Goal: Information Seeking & Learning: Learn about a topic

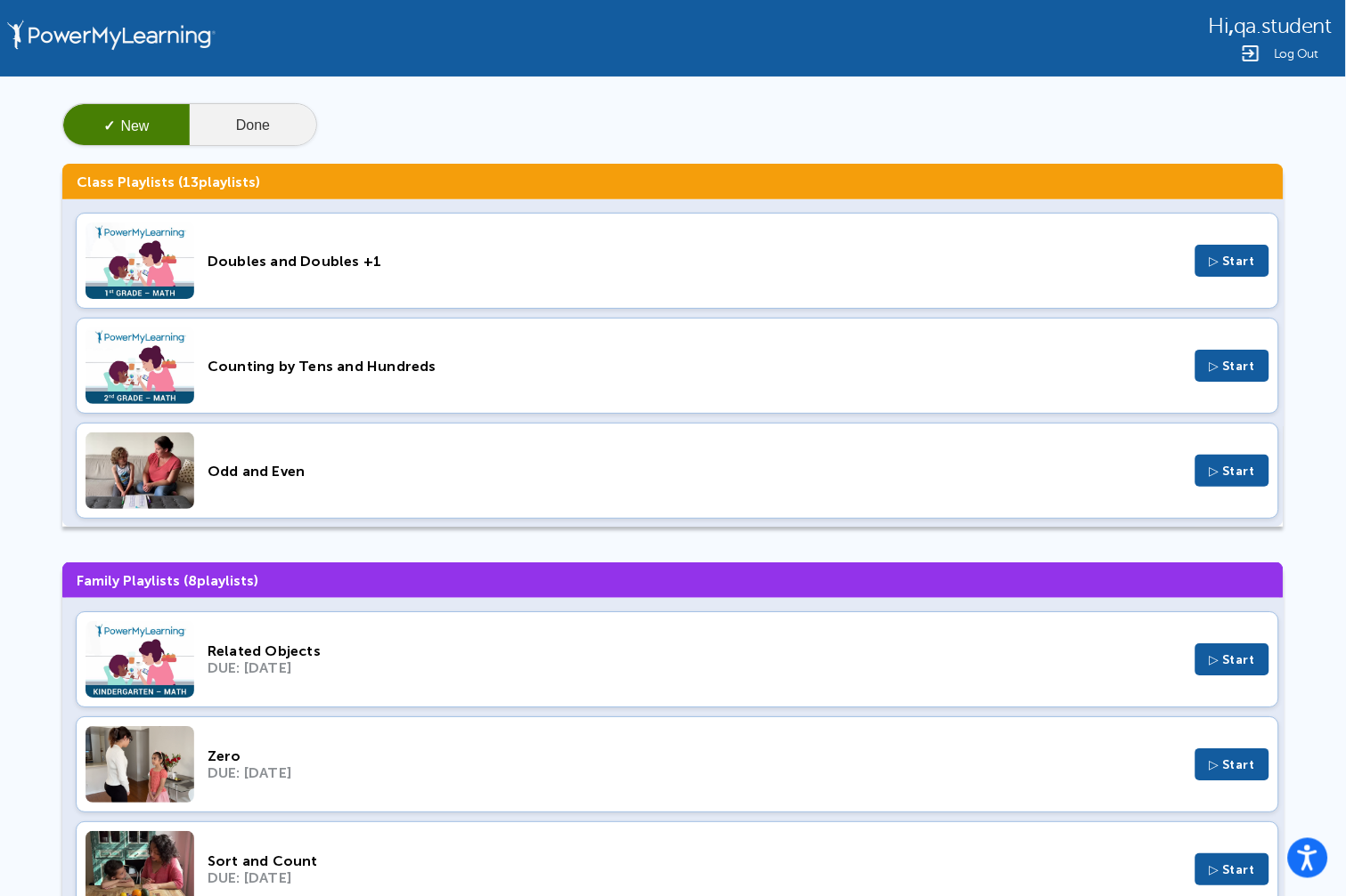
click at [268, 116] on button "Done" at bounding box center [252, 125] width 126 height 42
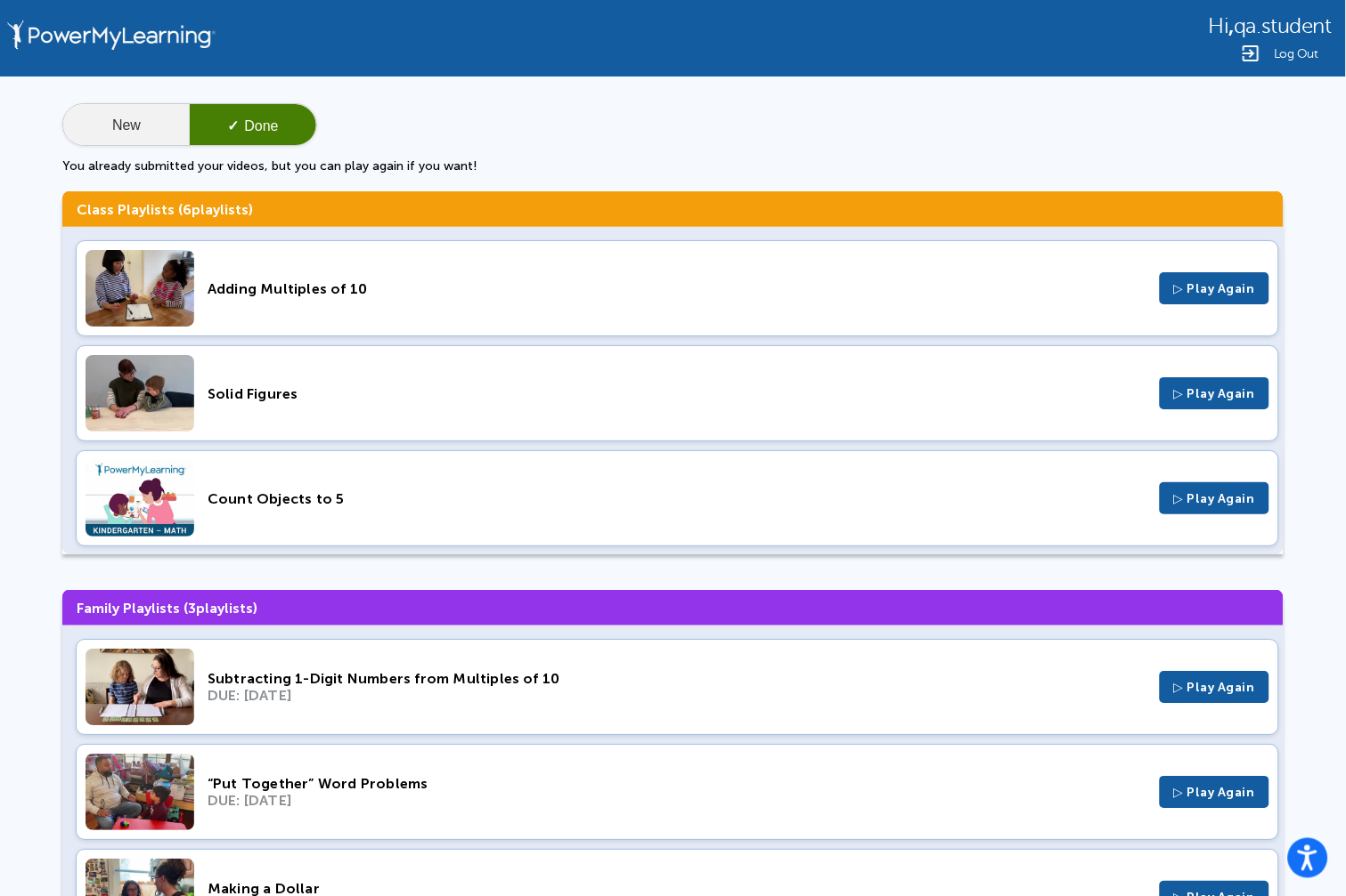
click at [102, 109] on button "New" at bounding box center [126, 125] width 126 height 42
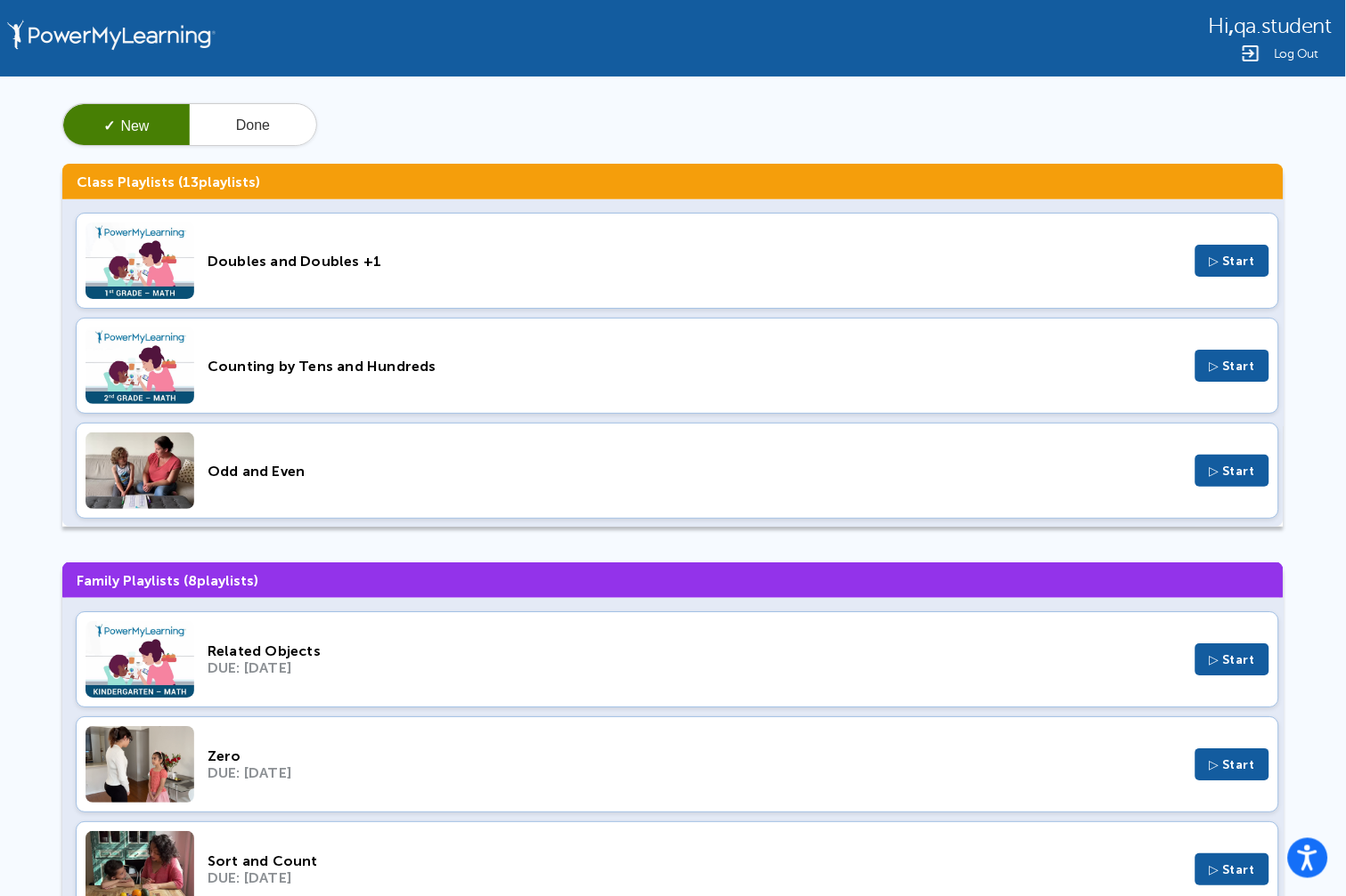
click at [341, 260] on div "Doubles and Doubles +1" at bounding box center [694, 262] width 974 height 17
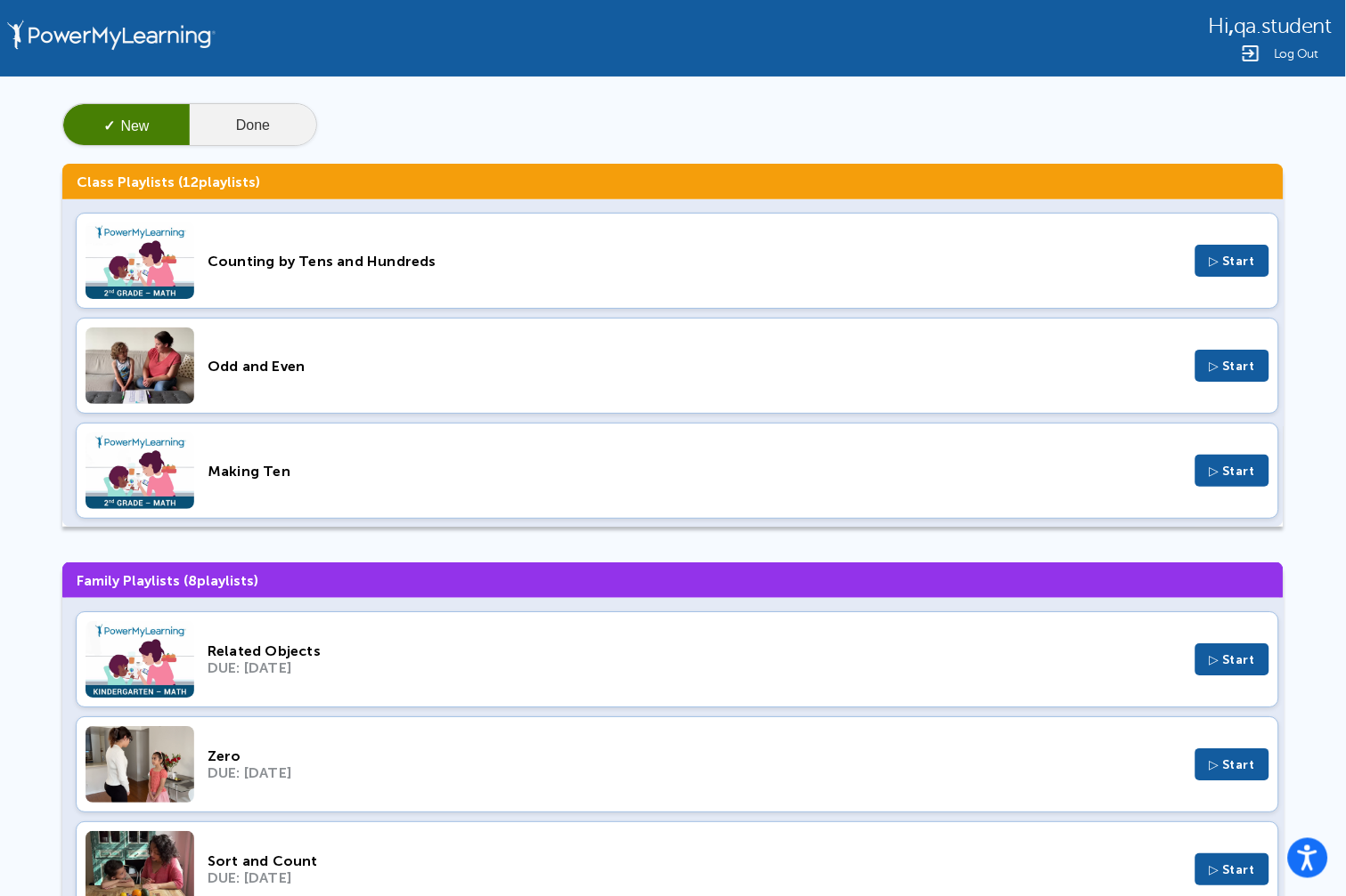
click at [247, 109] on button "Done" at bounding box center [252, 125] width 126 height 42
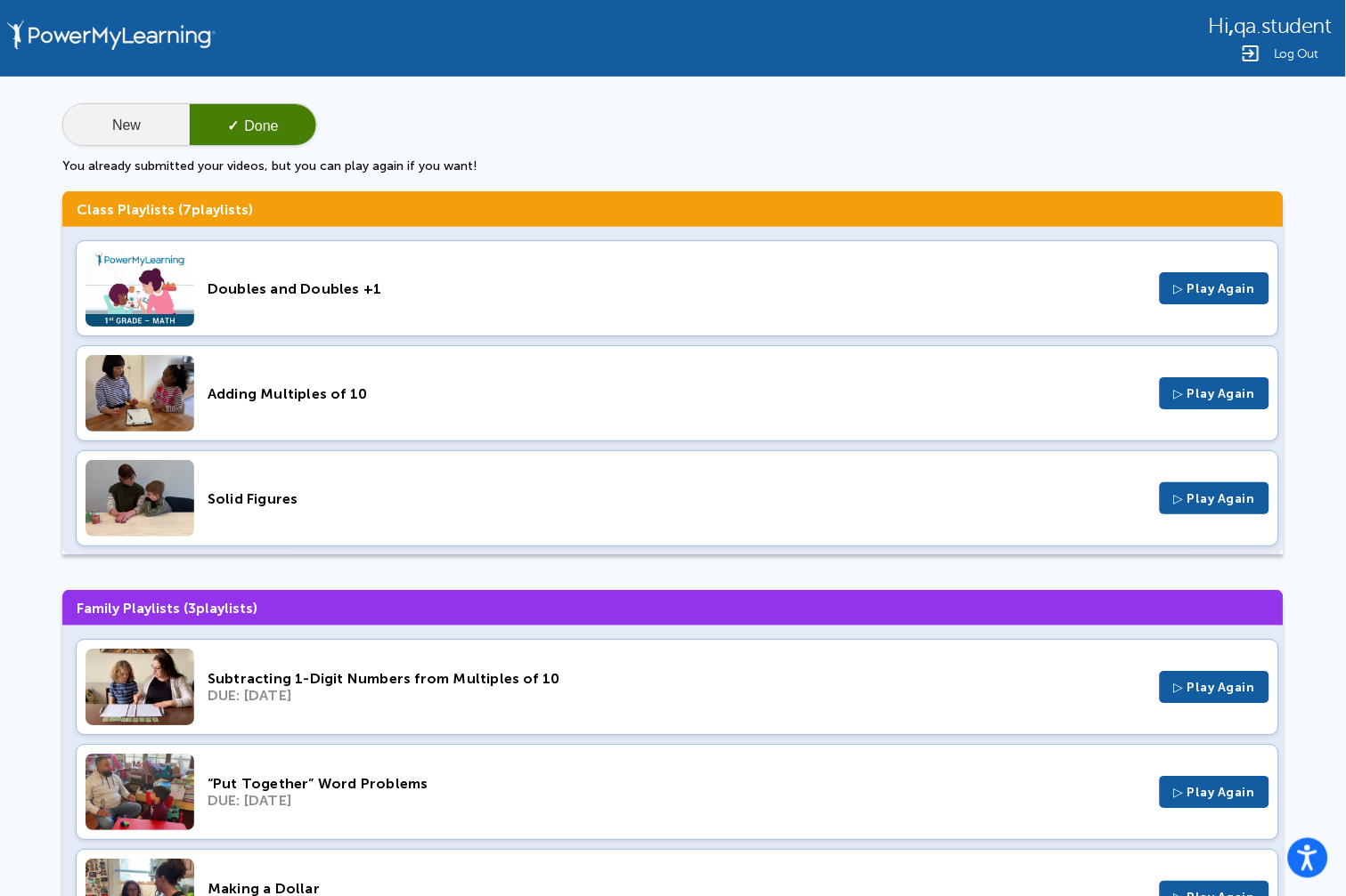
click at [124, 144] on button "New" at bounding box center [126, 125] width 126 height 42
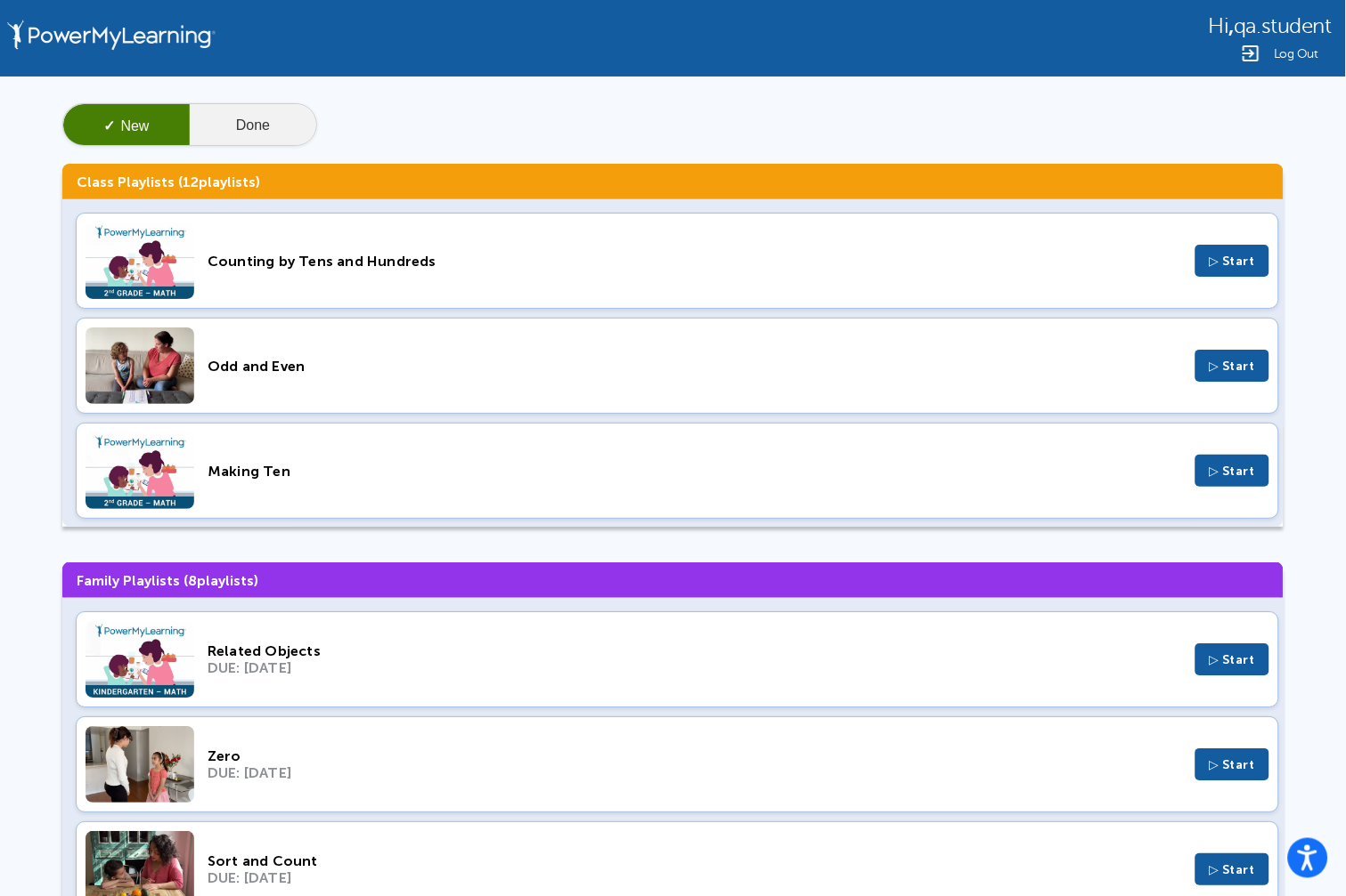
click at [256, 129] on button "Done" at bounding box center [252, 125] width 126 height 42
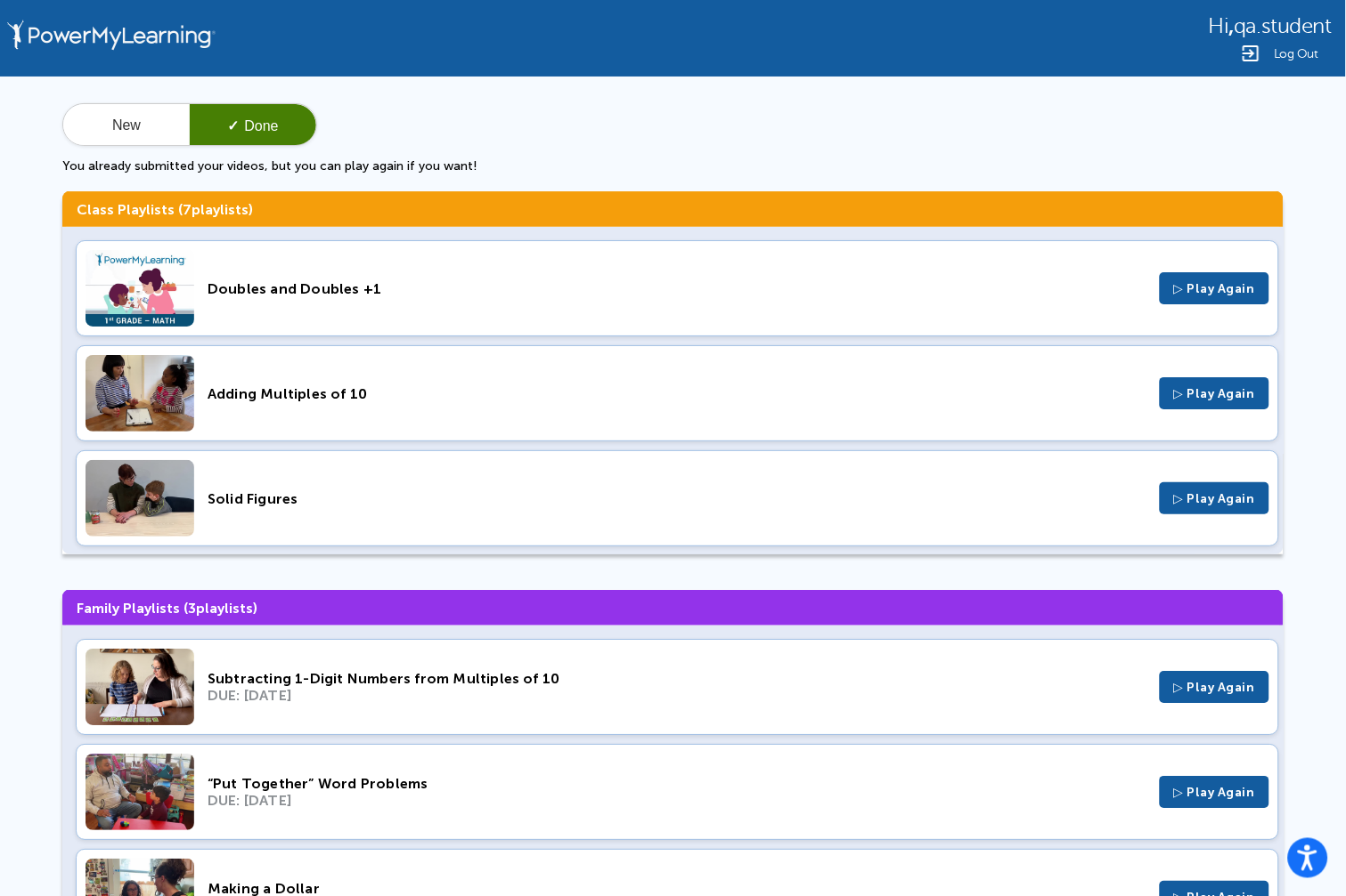
click at [1197, 289] on span "▷ Play Again" at bounding box center [1214, 288] width 81 height 15
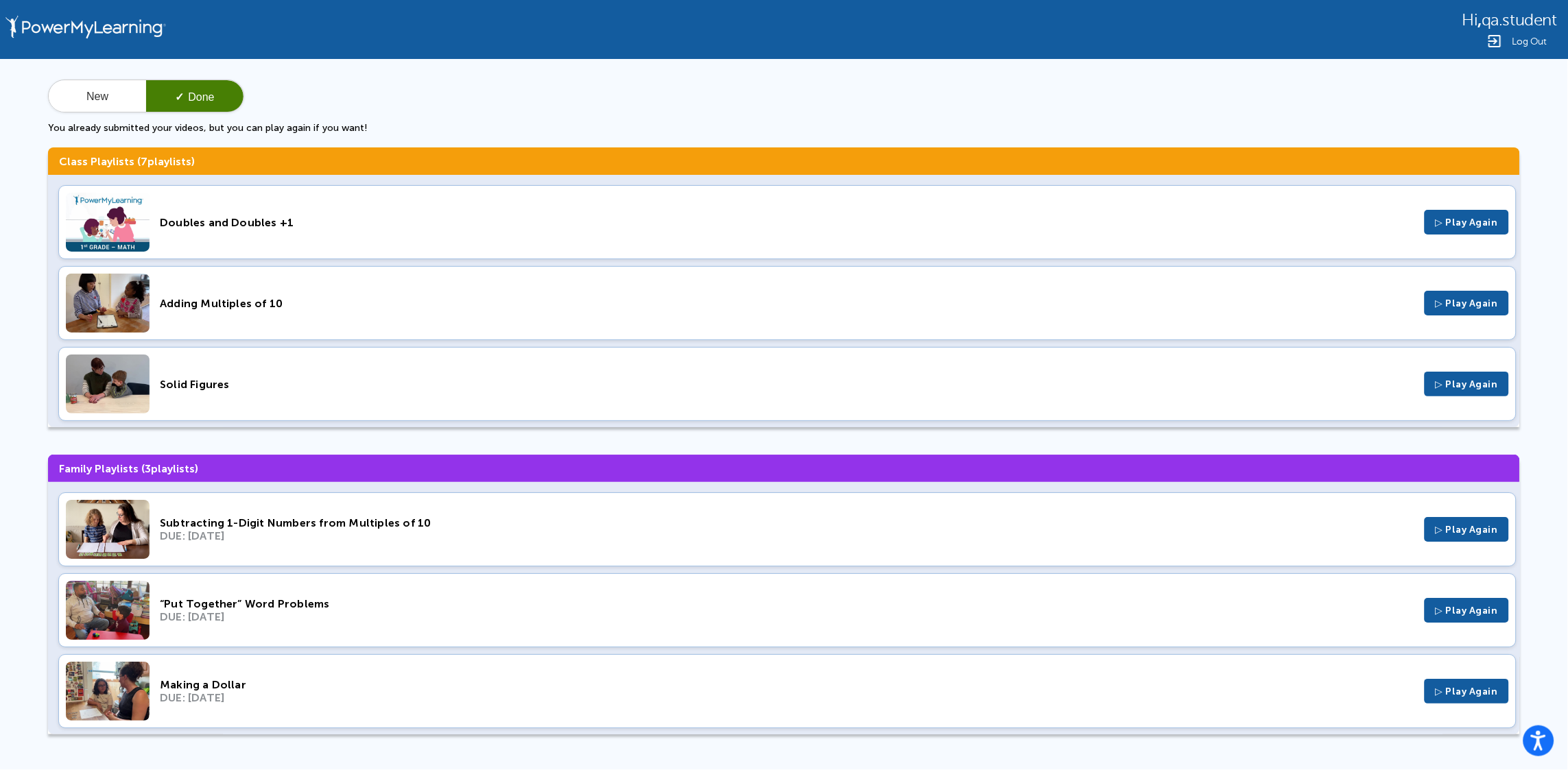
drag, startPoint x: 306, startPoint y: 214, endPoint x: 121, endPoint y: 208, distance: 185.1
click at [121, 208] on div "Doubles and Doubles +1 ▷ Play Again" at bounding box center [787, 222] width 1458 height 74
click at [341, 79] on div "New ✓ Done You already submitted your videos, but you can play again if you wan…" at bounding box center [784, 106] width 1472 height 54
click at [126, 84] on button "New" at bounding box center [97, 97] width 97 height 33
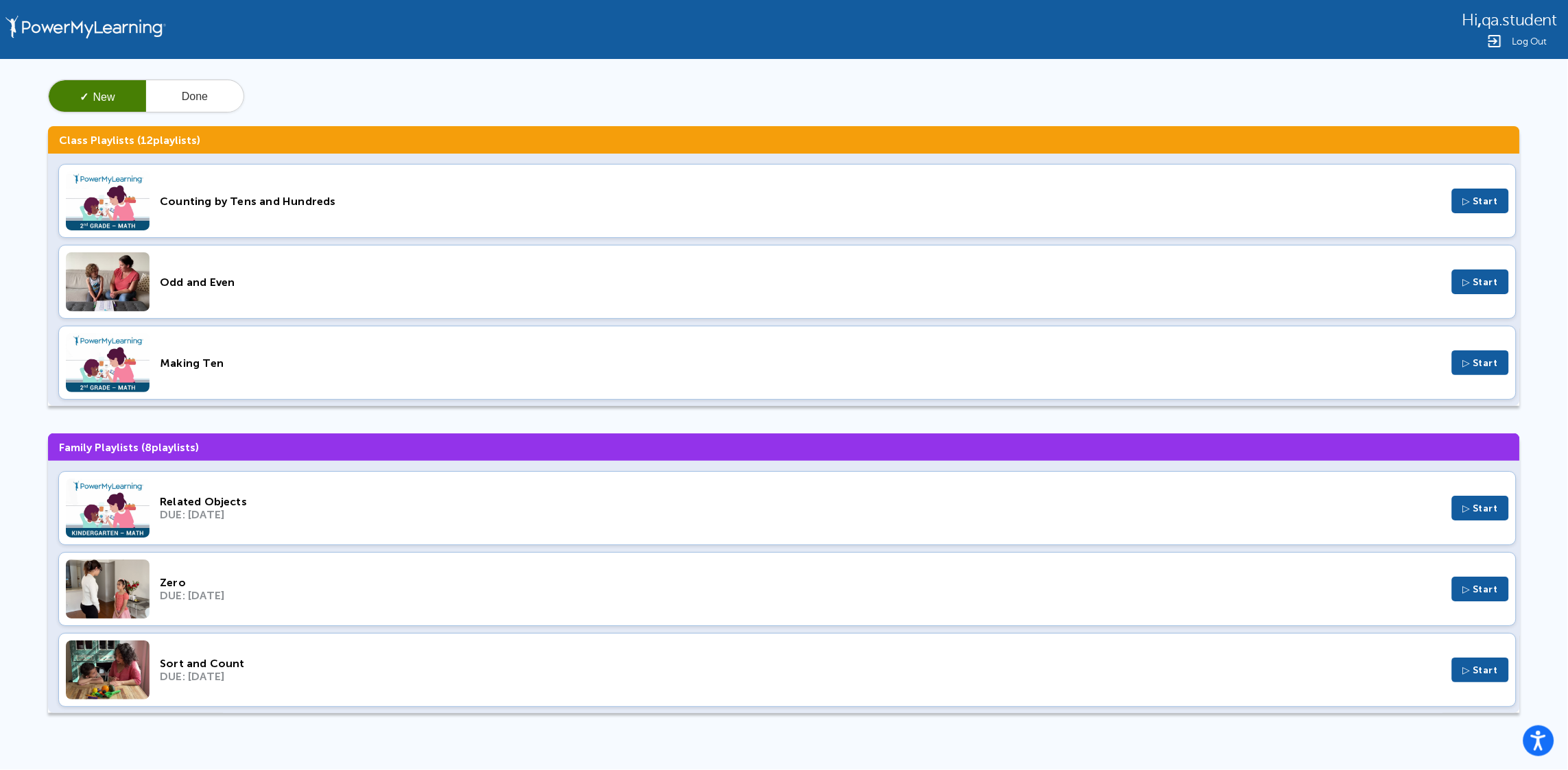
drag, startPoint x: 280, startPoint y: 216, endPoint x: 128, endPoint y: 225, distance: 152.3
click at [128, 225] on div "Counting by Tens and Hundreds ▷ Start" at bounding box center [787, 201] width 1458 height 74
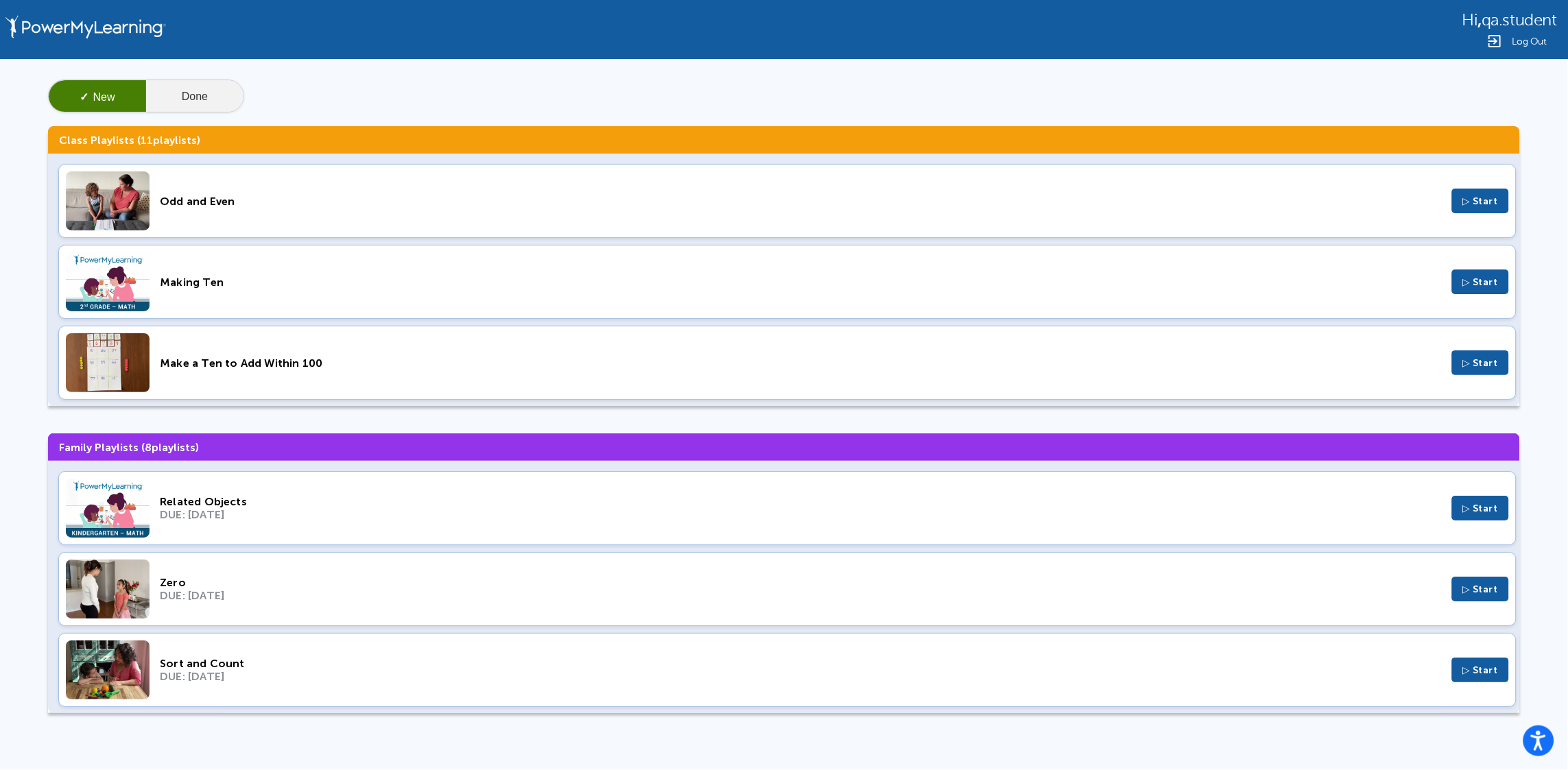
click at [181, 99] on button "Done" at bounding box center [194, 97] width 97 height 33
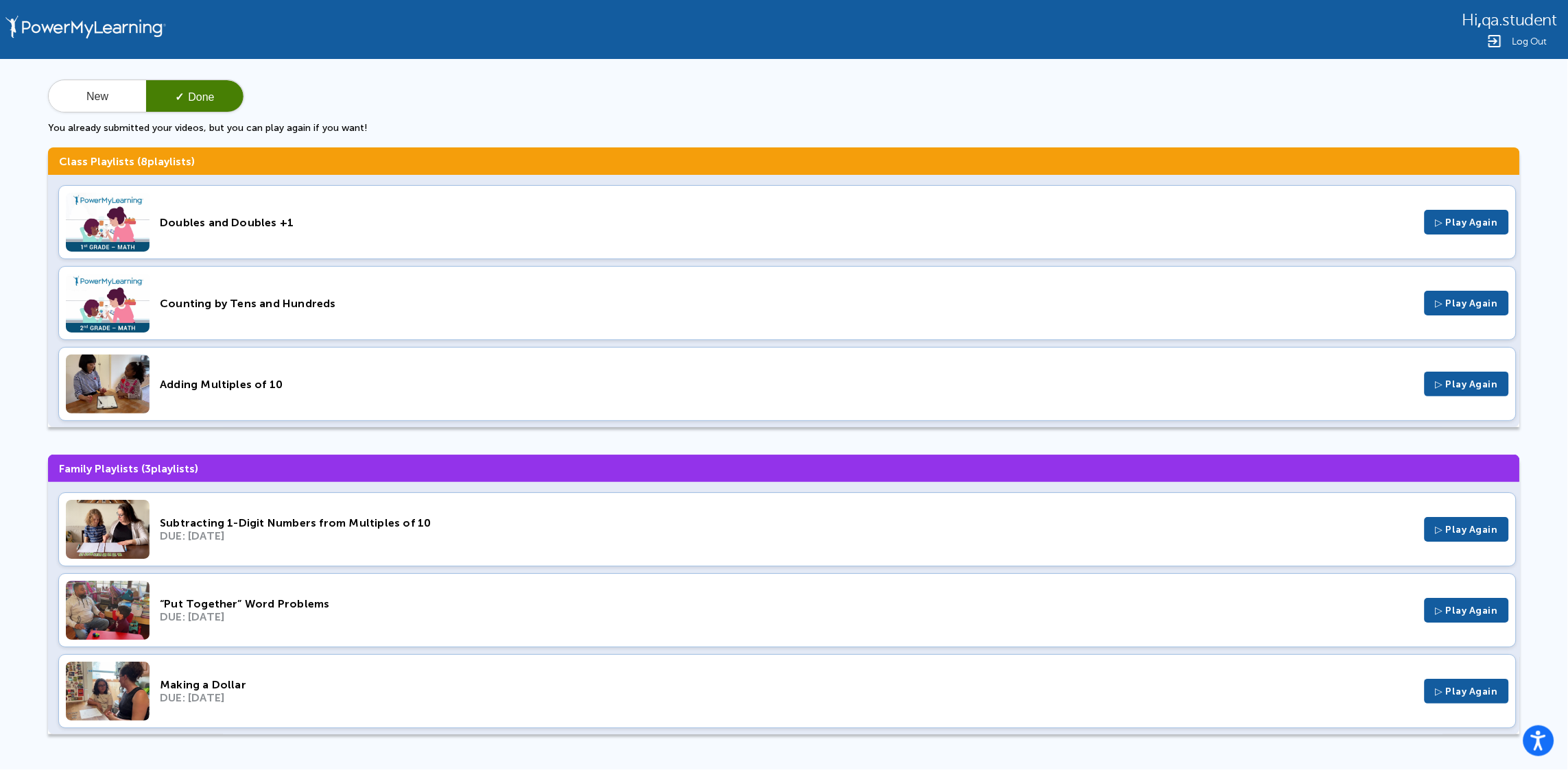
drag, startPoint x: 366, startPoint y: 298, endPoint x: 603, endPoint y: 249, distance: 242.0
click at [603, 249] on div "Doubles and Doubles +1 ▷ Play Again Counting by Tens and Hundreds ▷ Play Again …" at bounding box center [784, 301] width 1472 height 253
click at [503, 73] on div "New ✓ Done You already submitted your videos, but you can play again if you wan…" at bounding box center [784, 412] width 1568 height 708
click at [233, 221] on div "Doubles and Doubles +1" at bounding box center [787, 222] width 1254 height 13
click at [353, 299] on div "Counting by Tens and Hundreds" at bounding box center [787, 304] width 1254 height 13
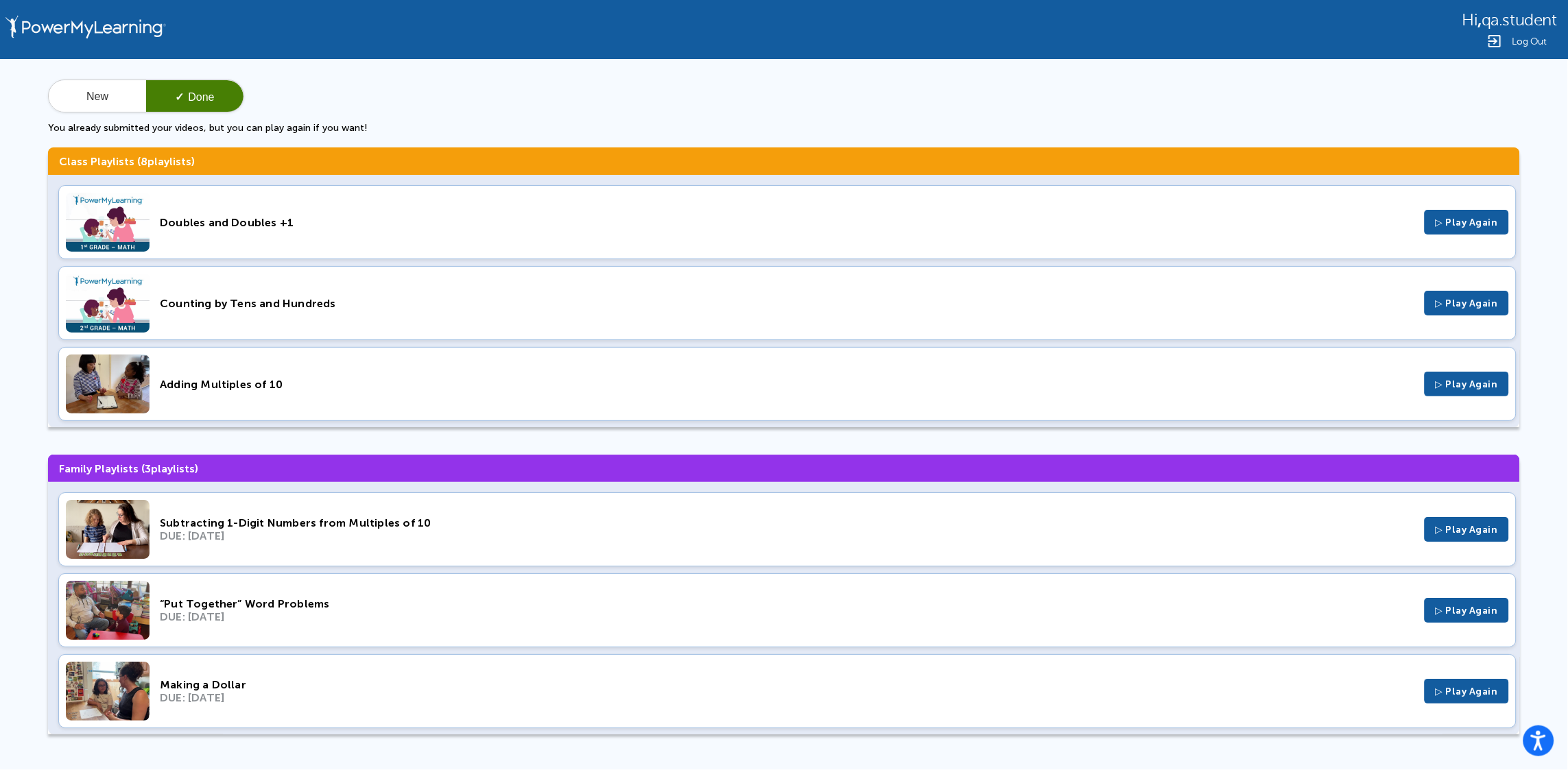
click at [554, 381] on div "Adding Multiples of 10" at bounding box center [787, 385] width 1254 height 13
click at [516, 551] on div "Subtracting 1-Digit Numbers from Multiples of 10 DUE: Jul 21, 2024 ▷ Play Again" at bounding box center [787, 529] width 1458 height 74
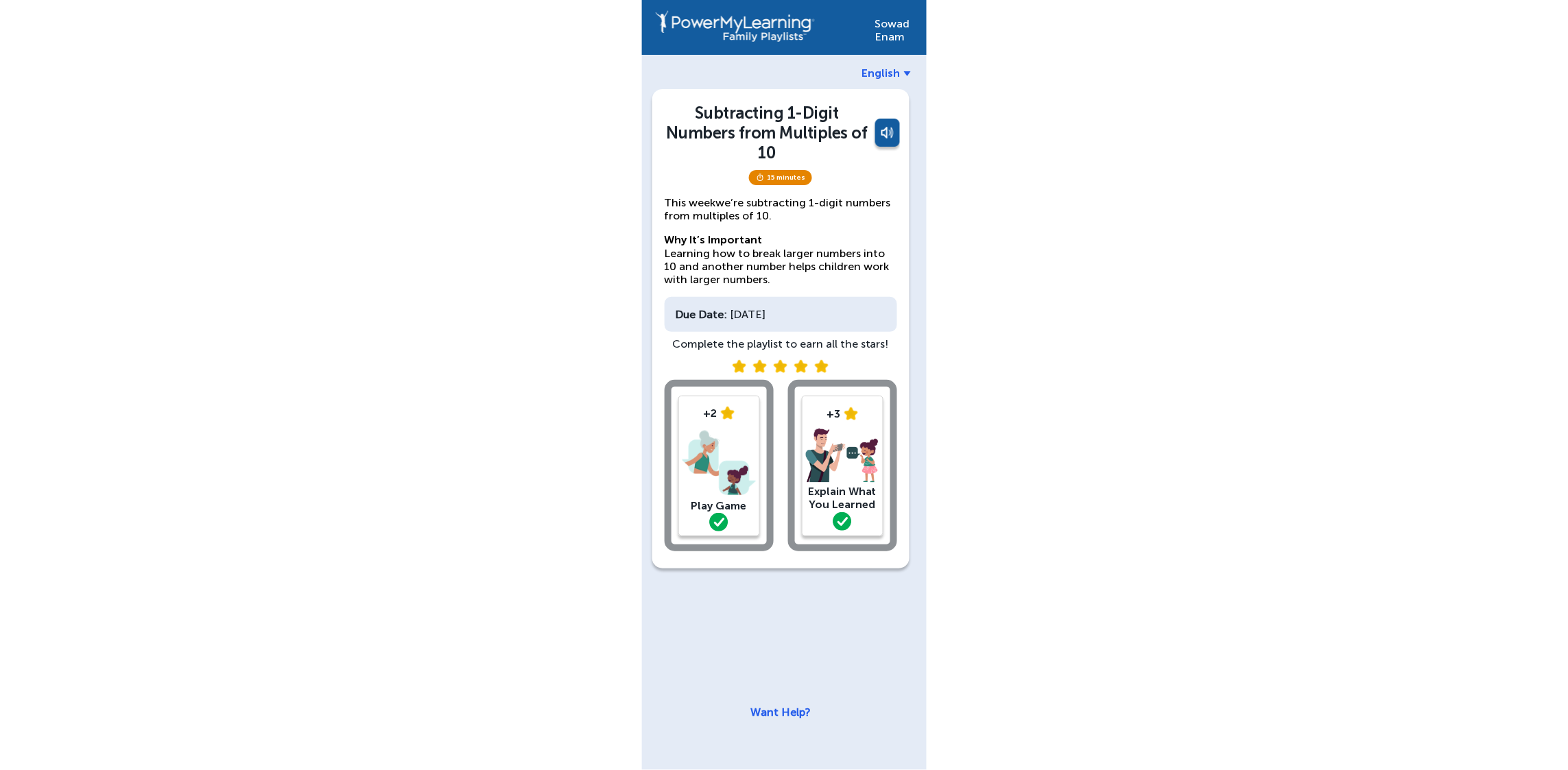
click at [721, 483] on img at bounding box center [719, 463] width 73 height 72
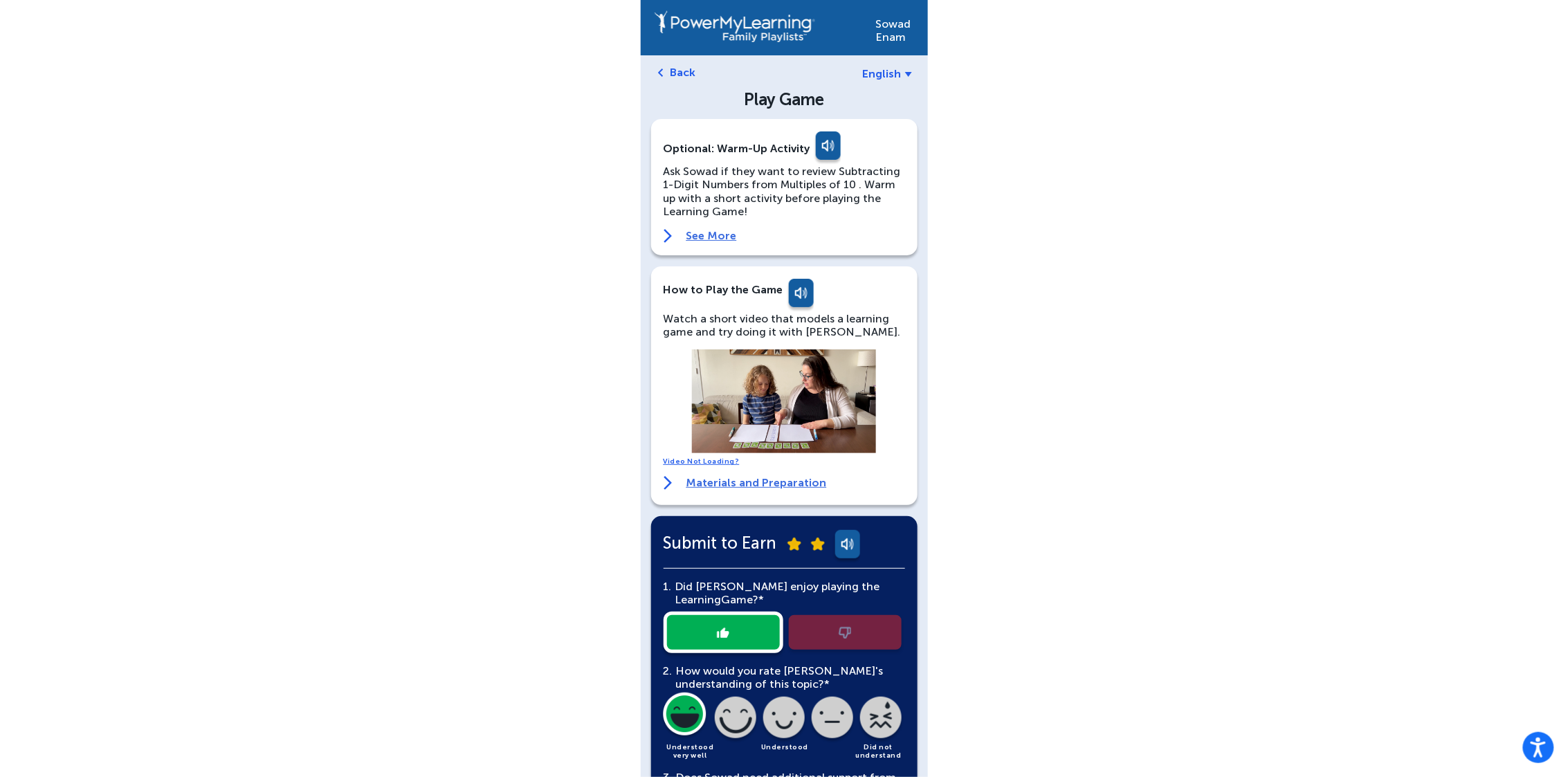
click at [725, 627] on div at bounding box center [784, 632] width 241 height 42
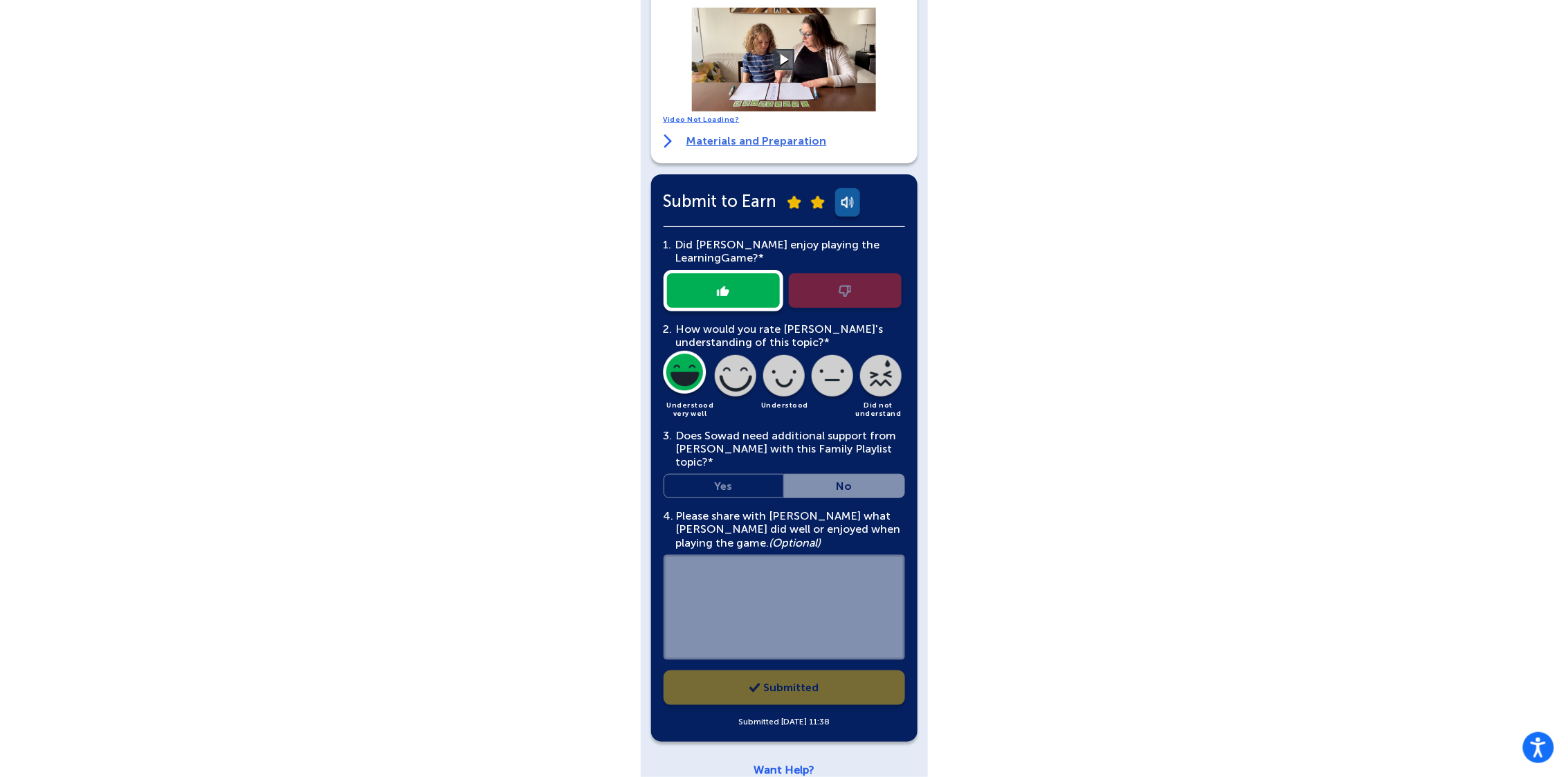
scroll to position [351, 0]
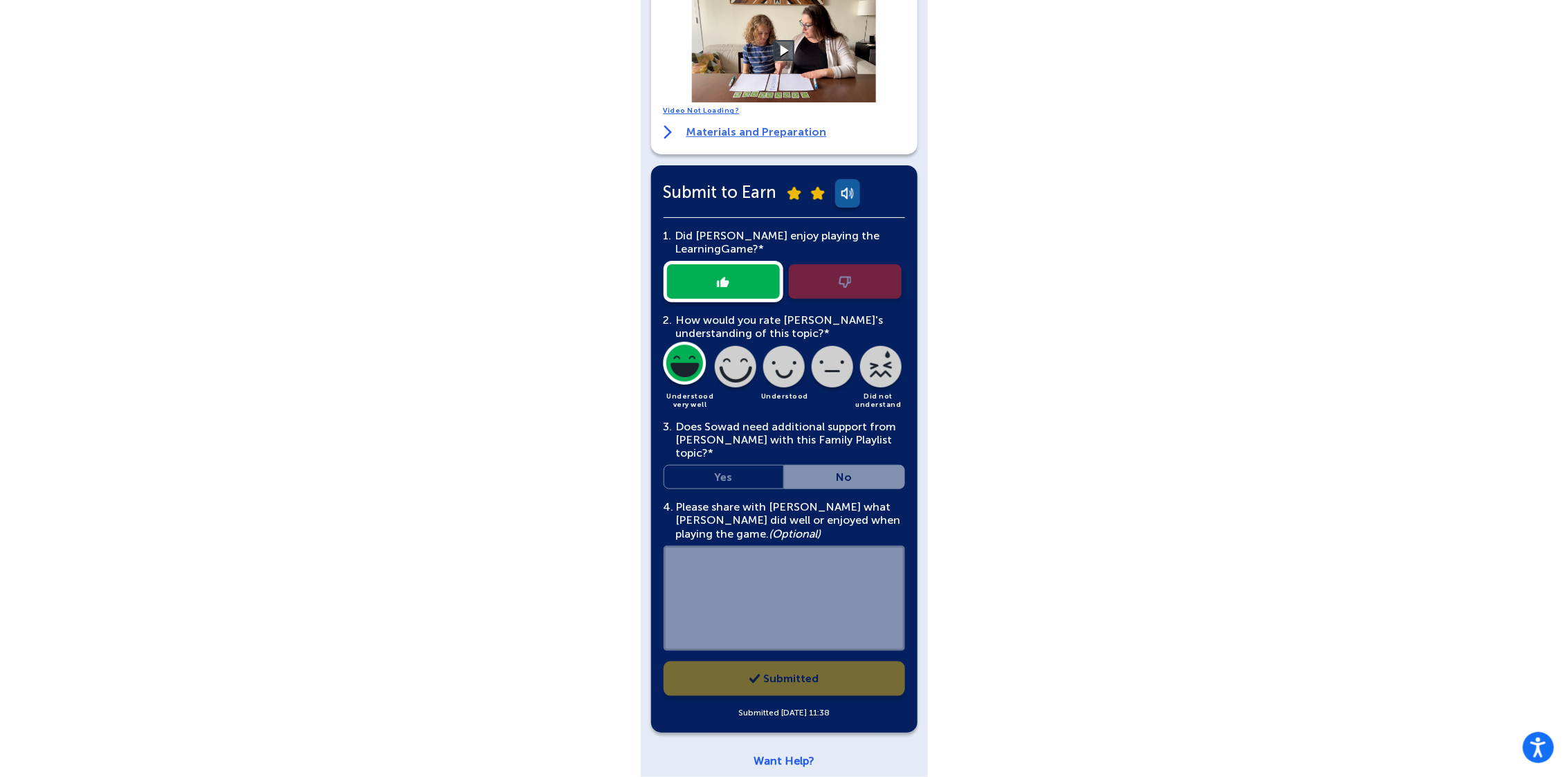
click at [725, 367] on div "2. How would you rate [PERSON_NAME]'s understanding of this topic?* Understood …" at bounding box center [784, 361] width 241 height 95
click at [798, 349] on div "2. How would you rate [PERSON_NAME]'s understanding of this topic?* Understood …" at bounding box center [784, 361] width 241 height 95
drag, startPoint x: 793, startPoint y: 359, endPoint x: 786, endPoint y: 363, distance: 8.1
click at [786, 363] on div "2. How would you rate [PERSON_NAME]'s understanding of this topic?* Understood …" at bounding box center [784, 361] width 241 height 95
click at [786, 364] on div "2. How would you rate [PERSON_NAME]'s understanding of this topic?* Understood …" at bounding box center [784, 361] width 241 height 95
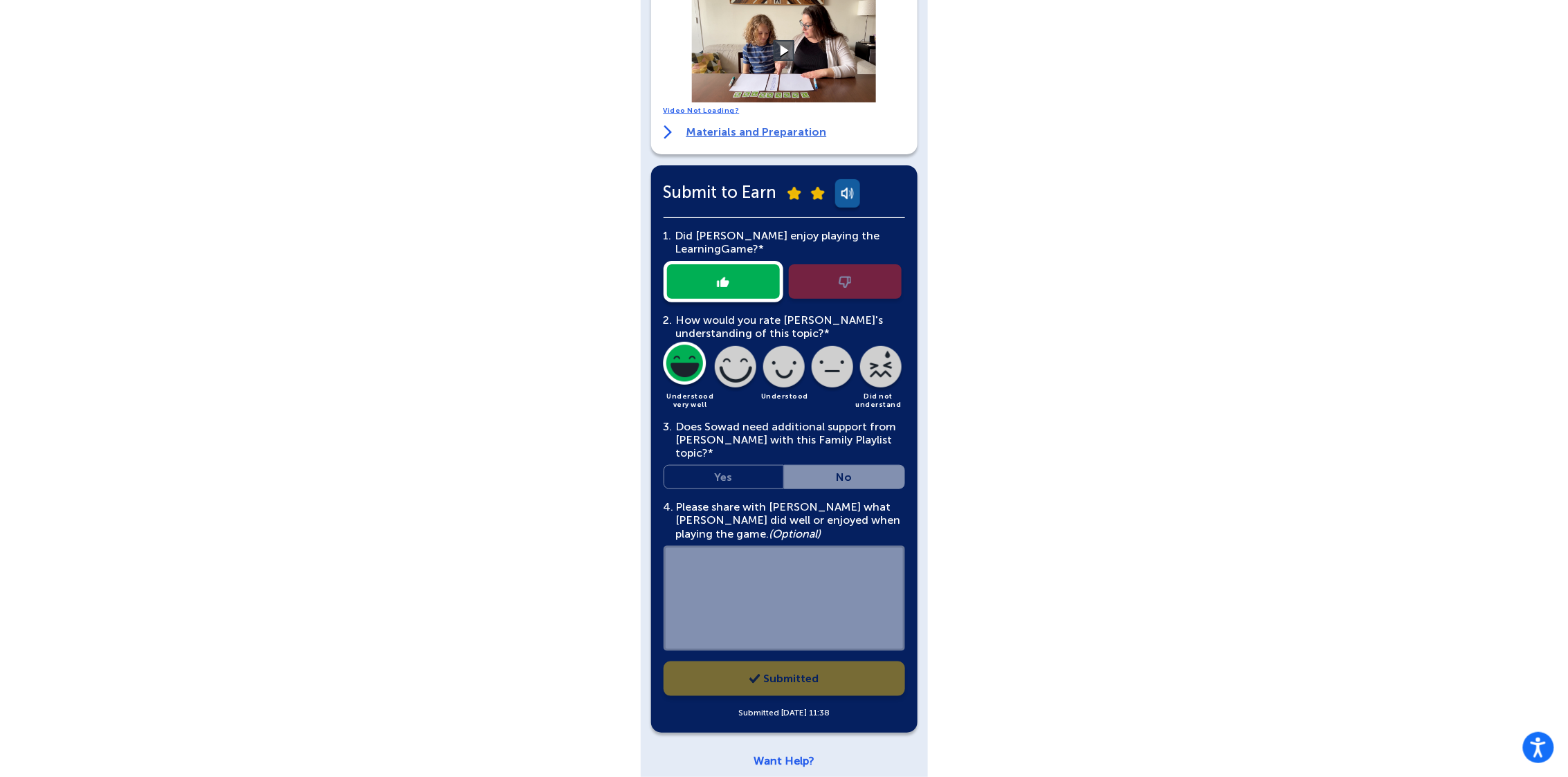
click at [810, 297] on div at bounding box center [784, 281] width 241 height 42
click at [836, 269] on div at bounding box center [784, 281] width 241 height 42
drag, startPoint x: 836, startPoint y: 277, endPoint x: 773, endPoint y: 289, distance: 64.1
click at [823, 281] on div at bounding box center [784, 281] width 241 height 42
click at [702, 284] on div at bounding box center [784, 281] width 241 height 42
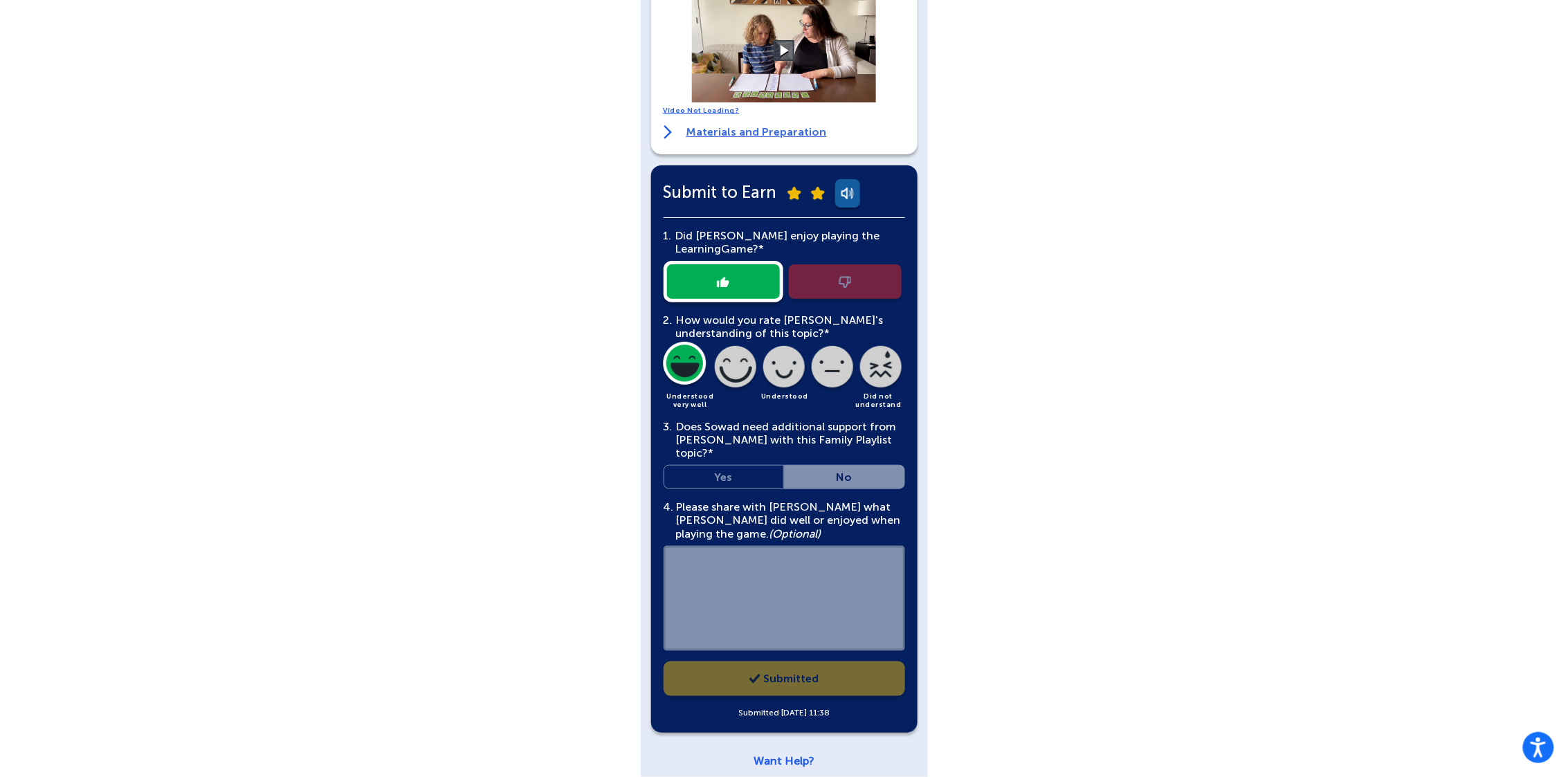
drag, startPoint x: 769, startPoint y: 269, endPoint x: 800, endPoint y: 267, distance: 31.1
click at [788, 269] on div at bounding box center [784, 281] width 241 height 42
click at [825, 263] on div at bounding box center [784, 281] width 241 height 42
click at [826, 277] on div at bounding box center [784, 281] width 241 height 42
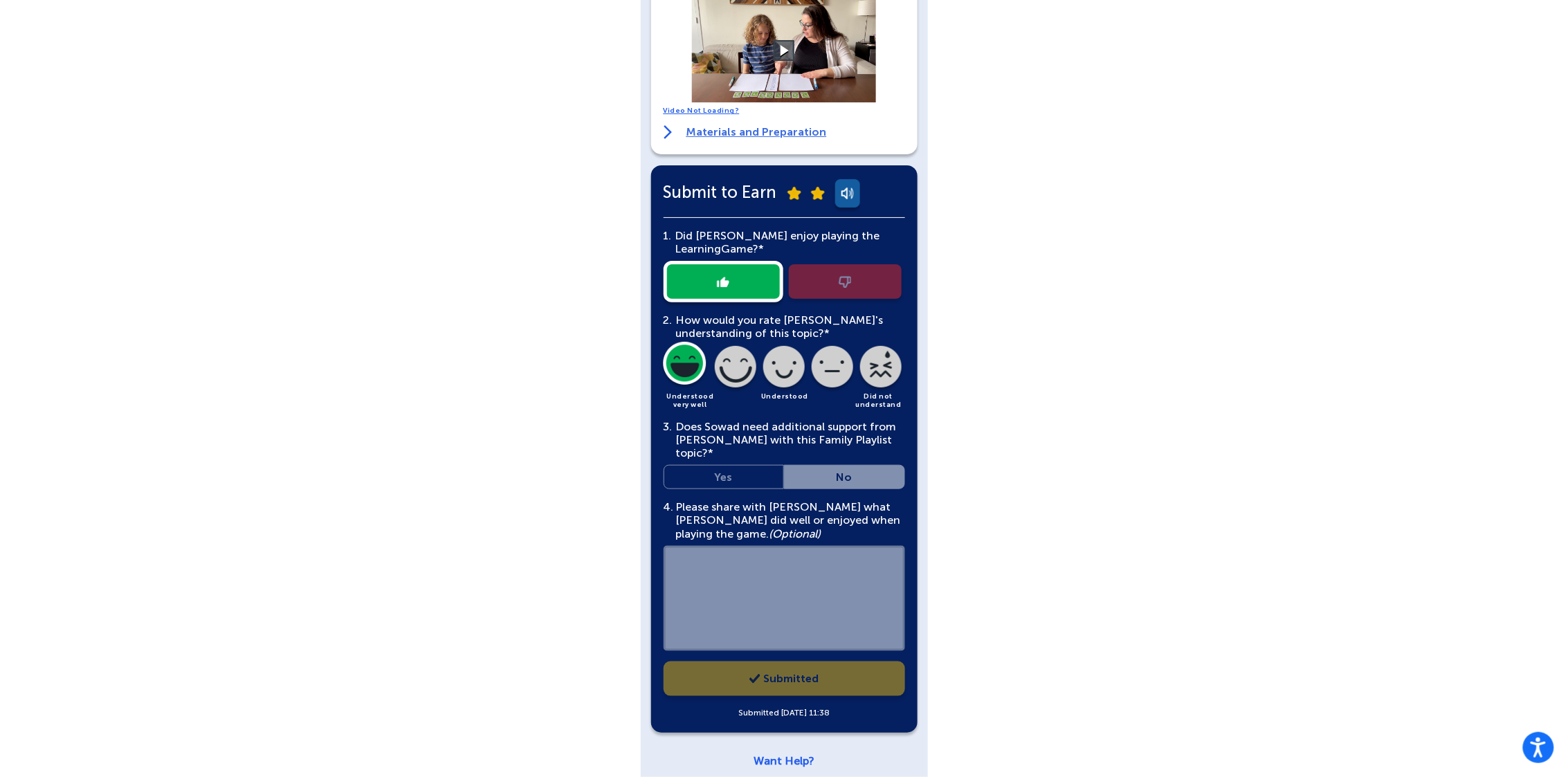
click at [779, 388] on div "2. How would you rate [PERSON_NAME]'s understanding of this topic?* Understood …" at bounding box center [784, 361] width 241 height 95
click at [757, 613] on div "4. Please share with [PERSON_NAME] what [PERSON_NAME] did well or enjoyed when …" at bounding box center [784, 577] width 241 height 154
click at [758, 624] on div "4. Please share with [PERSON_NAME] what [PERSON_NAME] did well or enjoyed when …" at bounding box center [784, 577] width 241 height 154
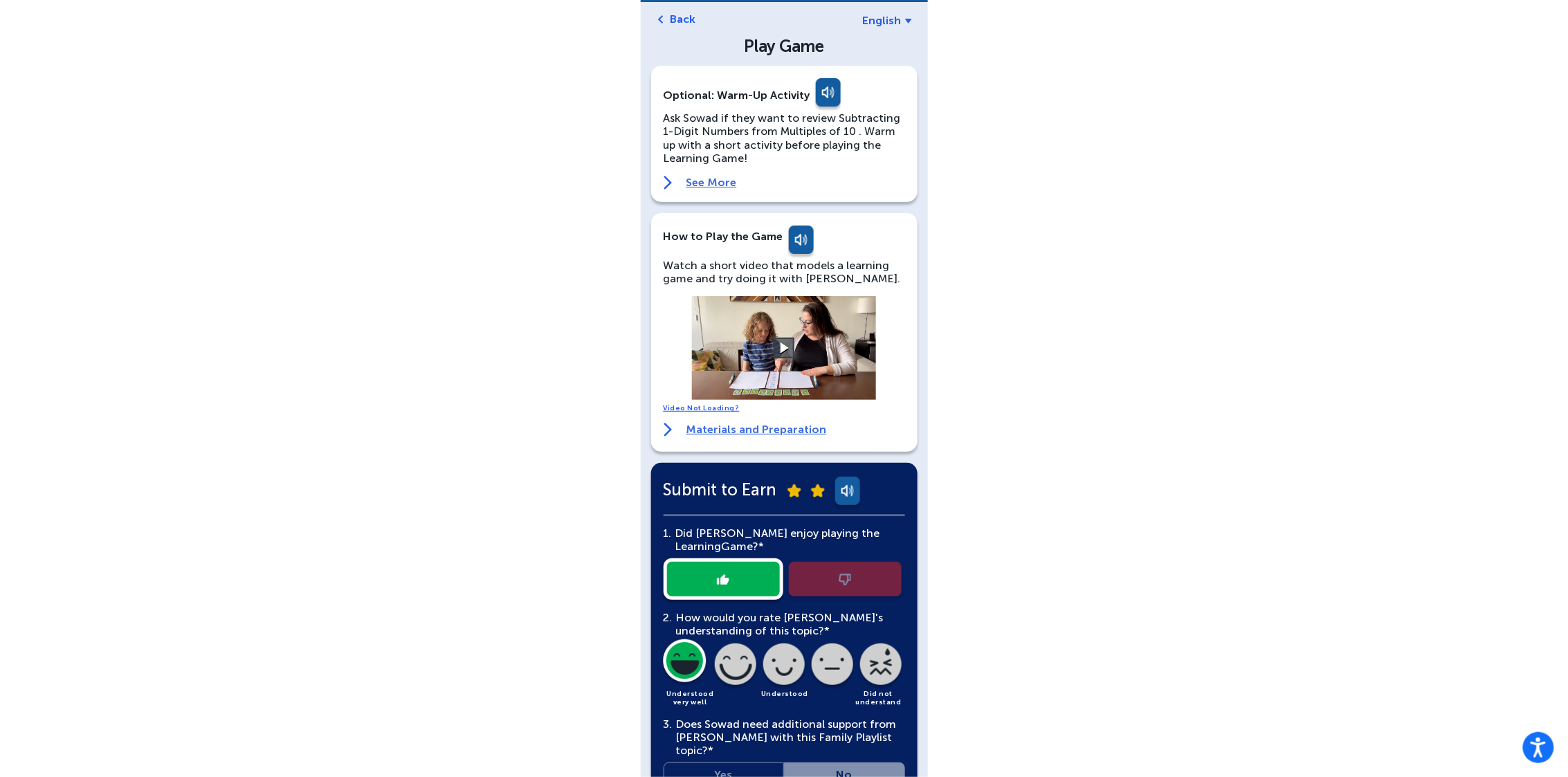
scroll to position [0, 0]
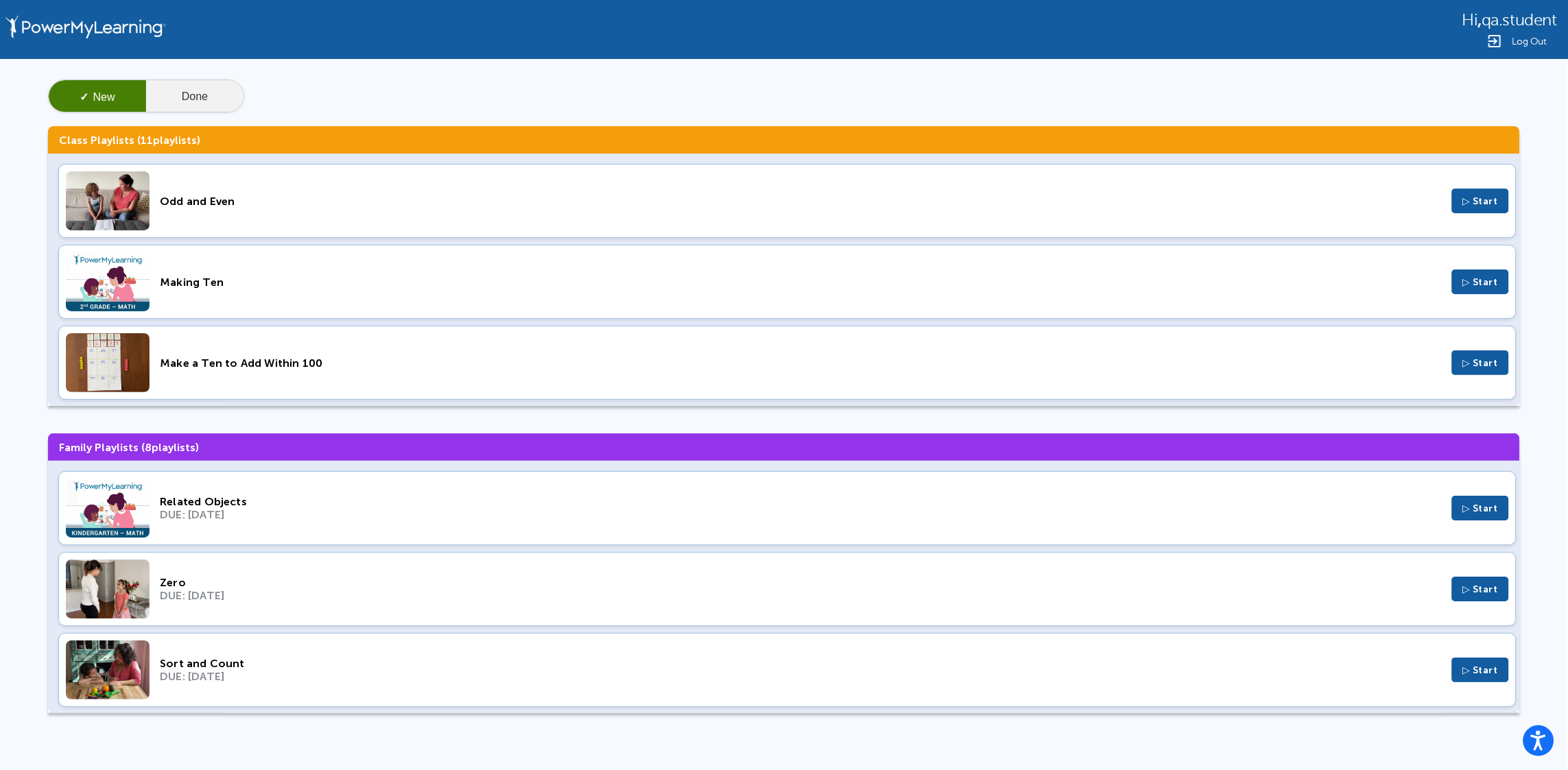
click at [203, 102] on button "Done" at bounding box center [194, 97] width 97 height 33
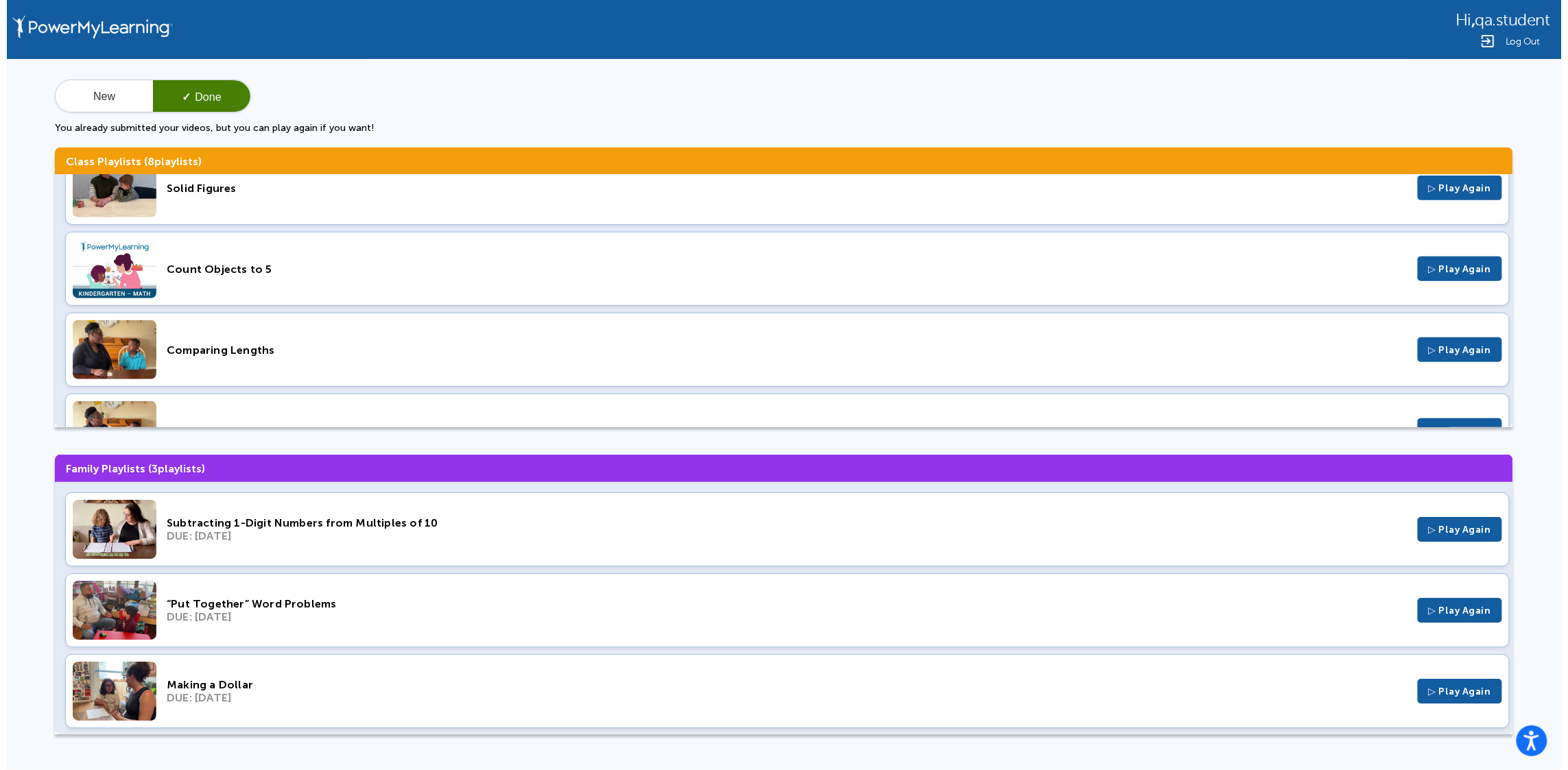
scroll to position [410, 0]
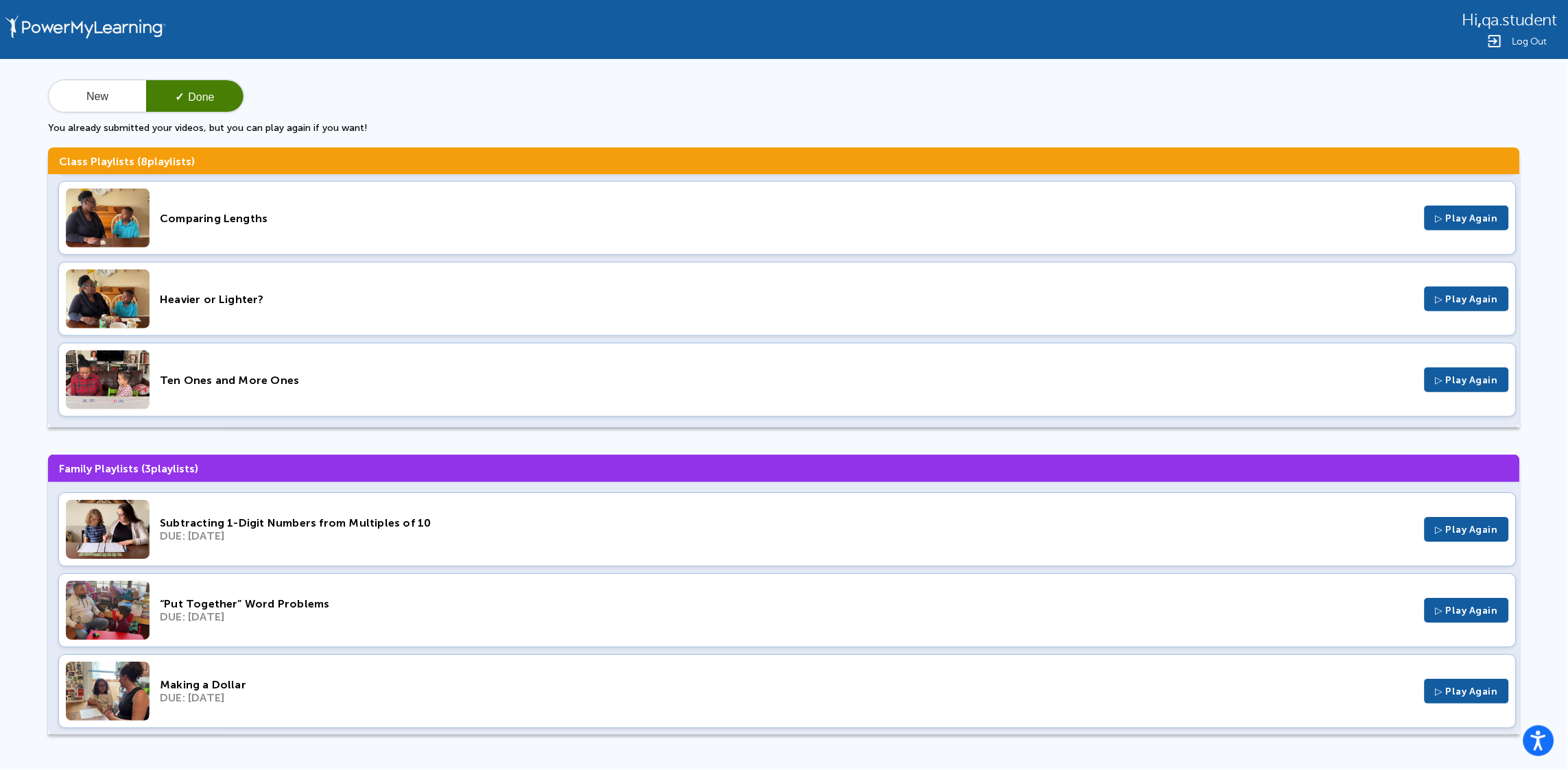
click at [359, 380] on div "Ten Ones and More Ones" at bounding box center [787, 380] width 1254 height 13
click at [234, 302] on div "Heavier or Lighter?" at bounding box center [787, 299] width 1254 height 13
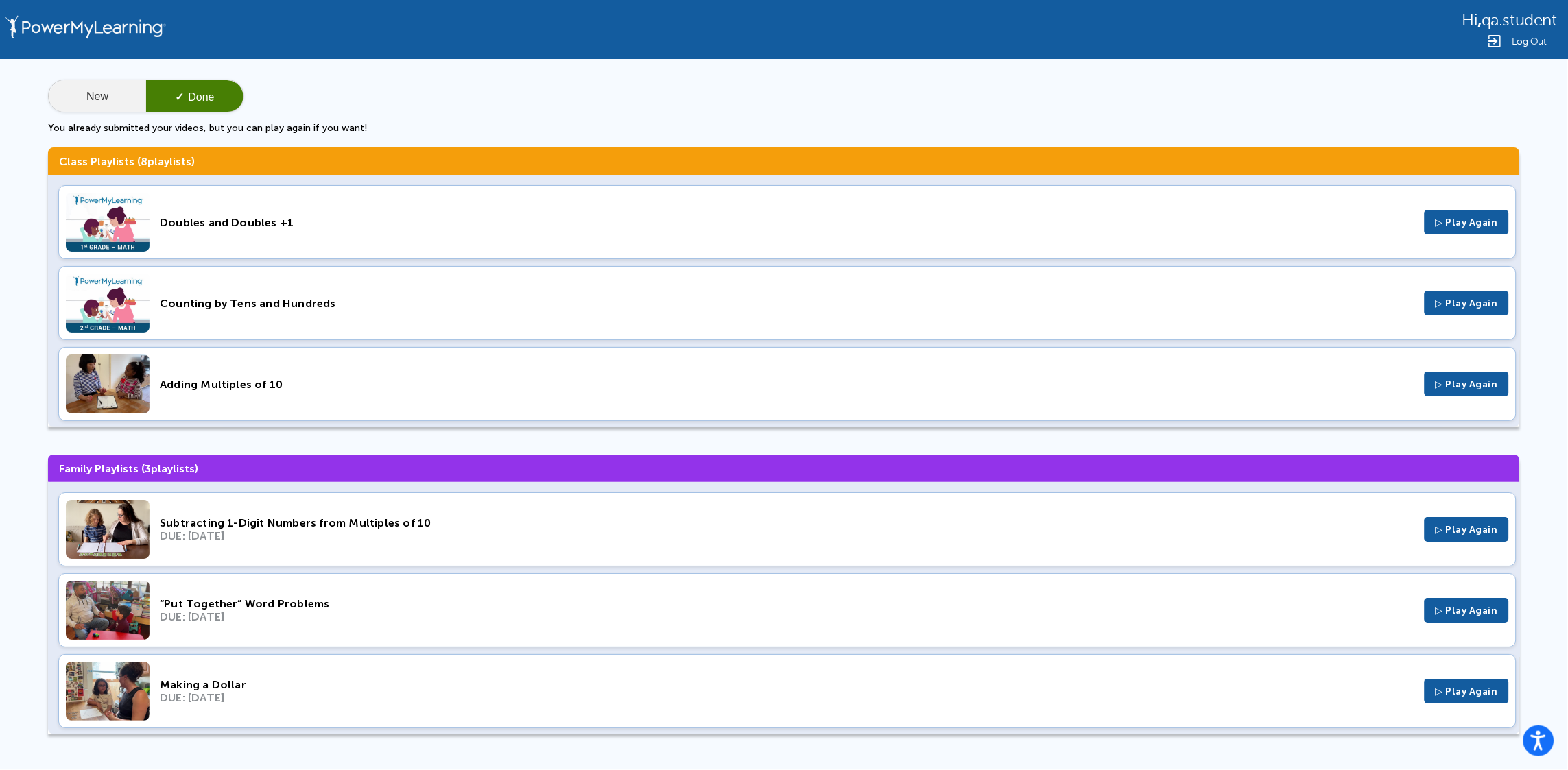
click at [101, 86] on button "New" at bounding box center [97, 97] width 97 height 33
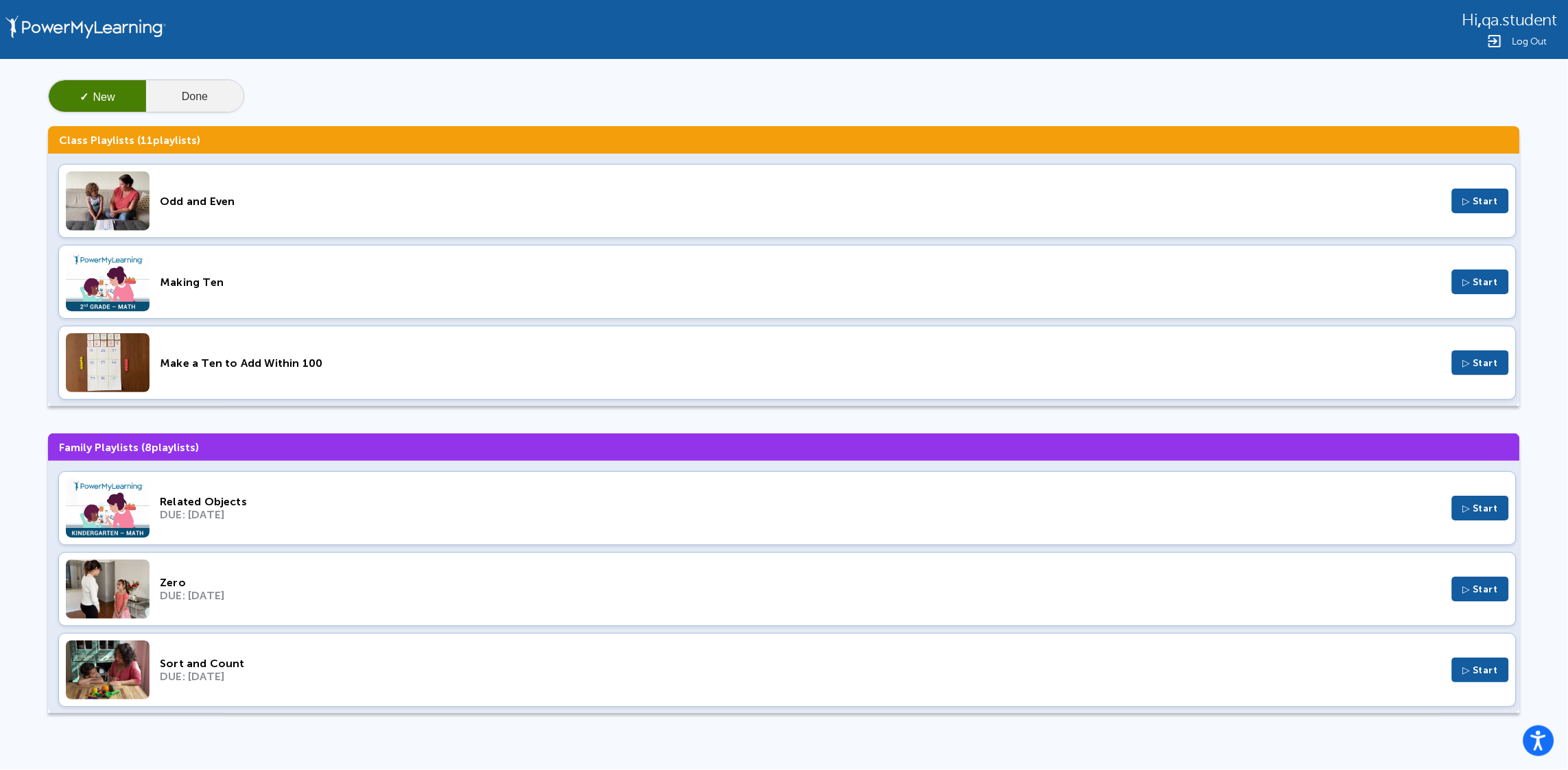
click at [207, 94] on button "Done" at bounding box center [194, 97] width 97 height 33
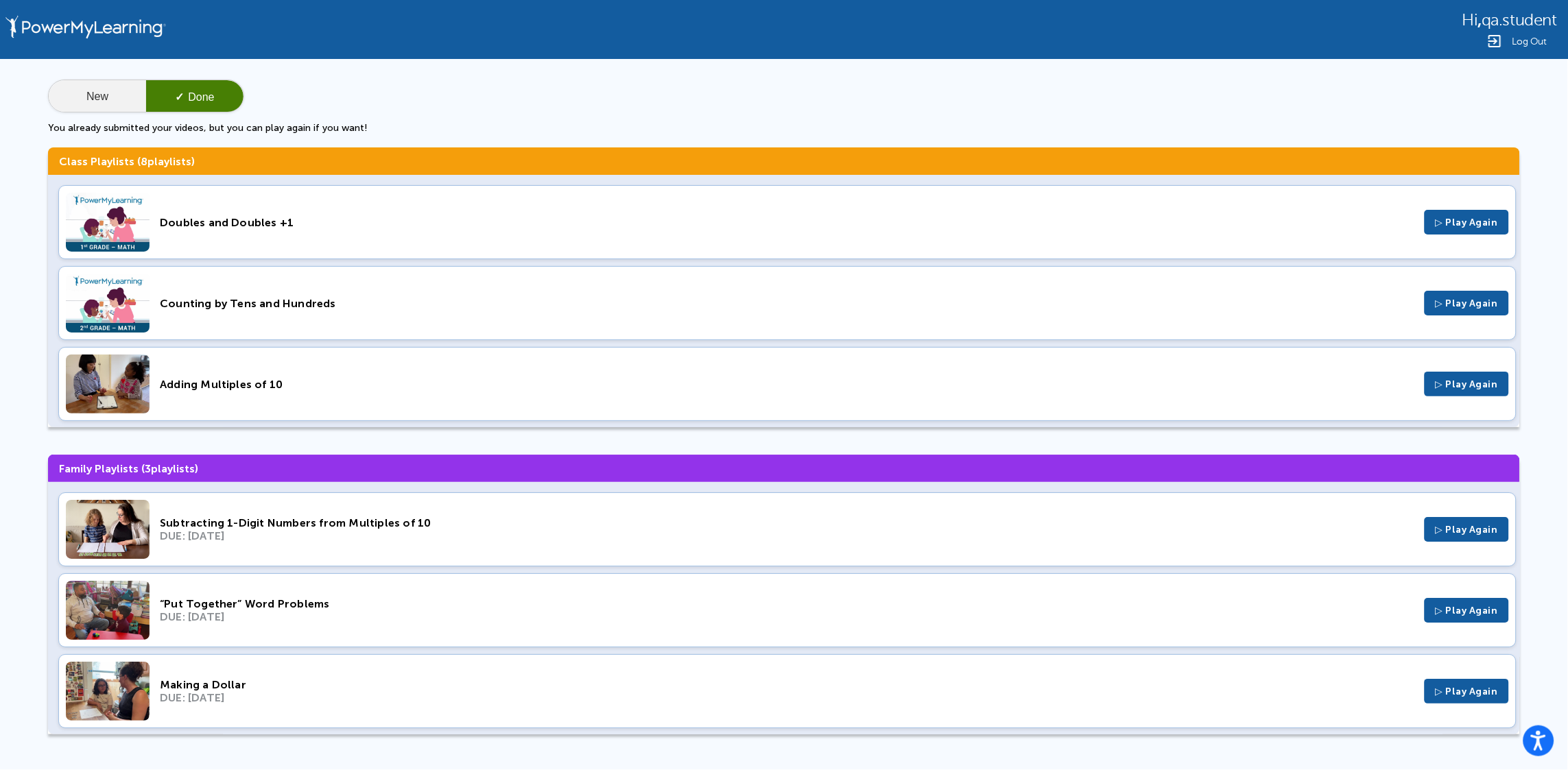
click at [99, 95] on button "New" at bounding box center [97, 97] width 97 height 33
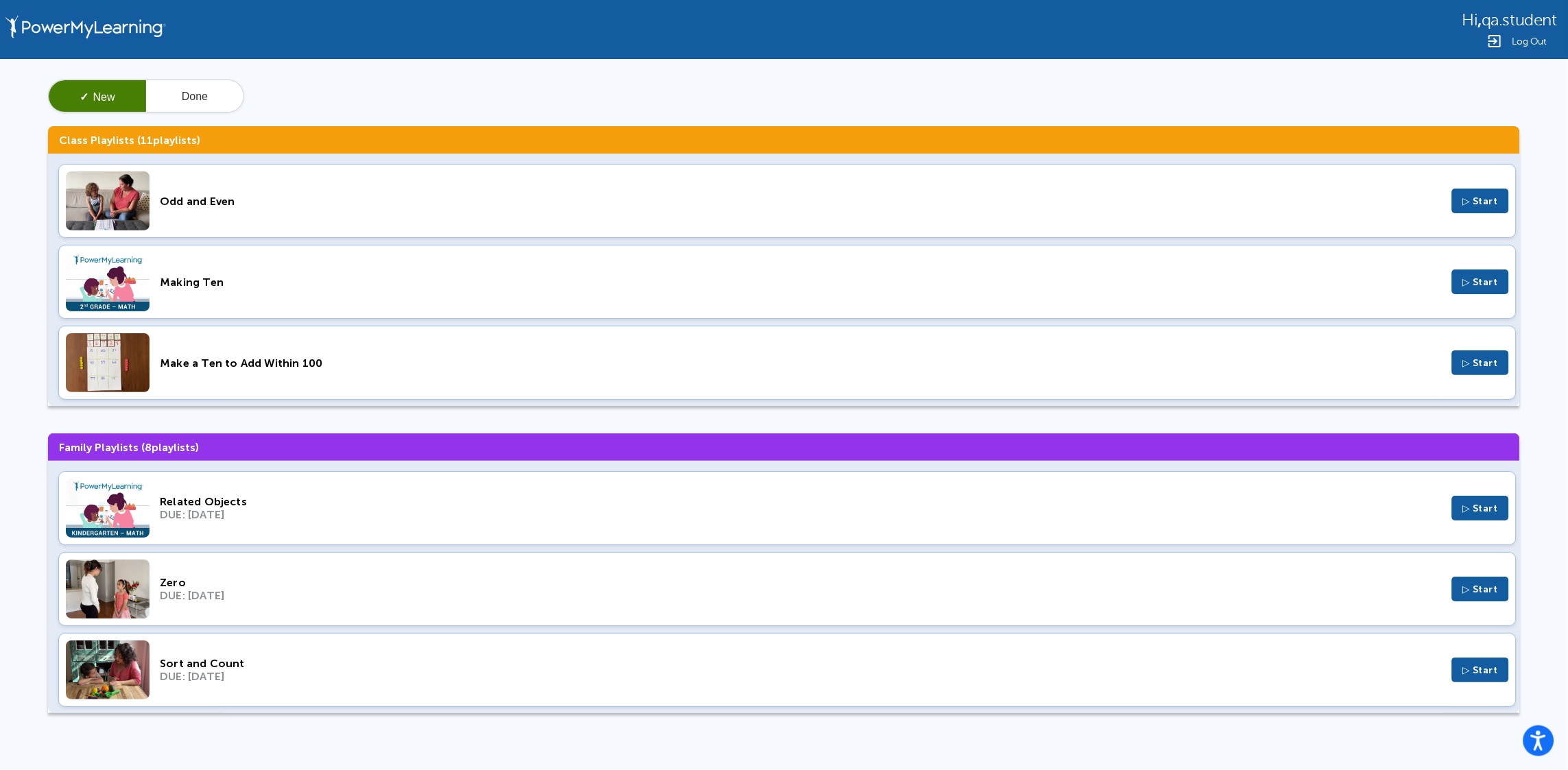
click at [387, 207] on div "Odd and Even" at bounding box center [800, 202] width 1282 height 13
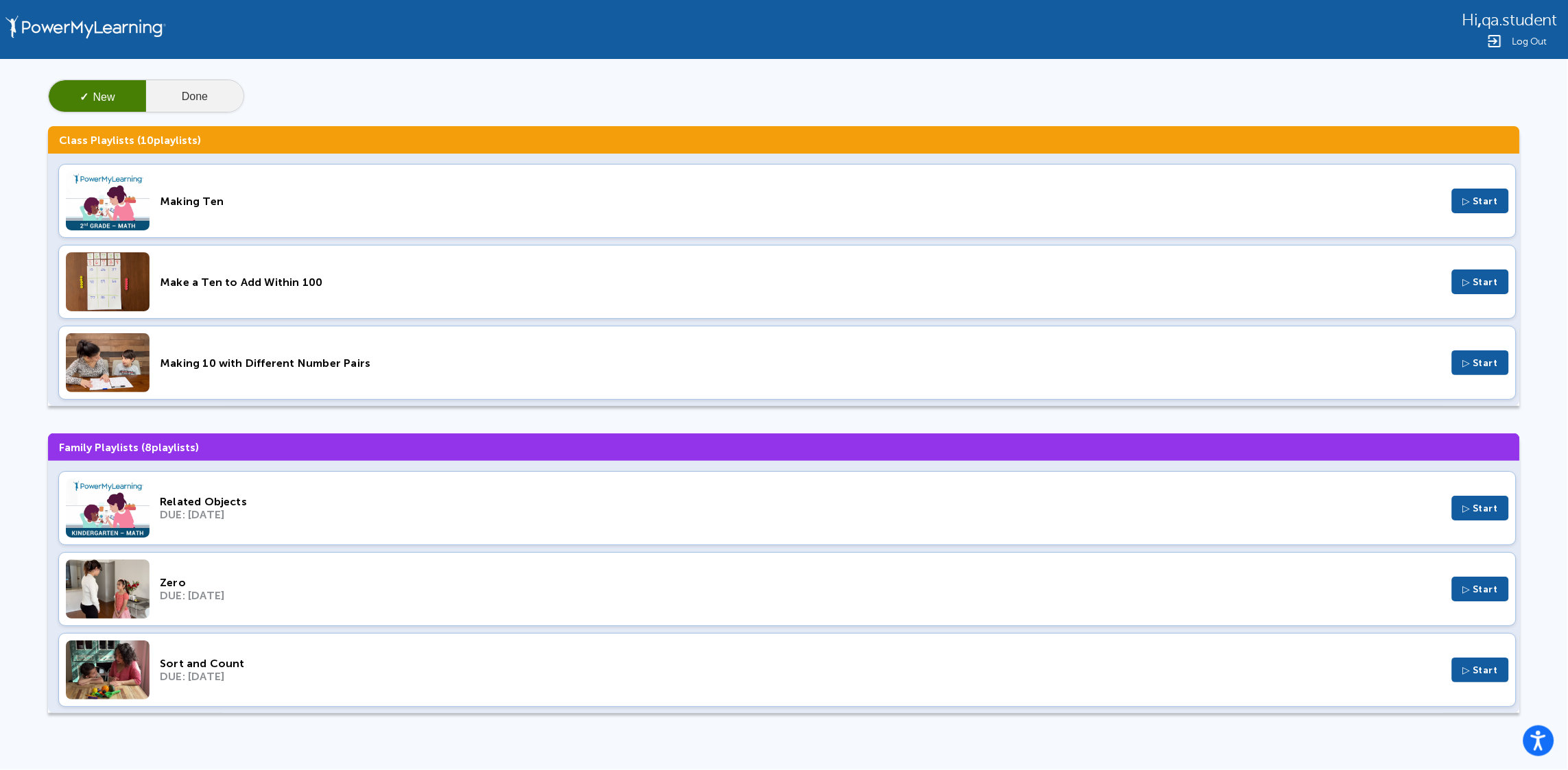
click at [190, 90] on button "Done" at bounding box center [194, 97] width 97 height 33
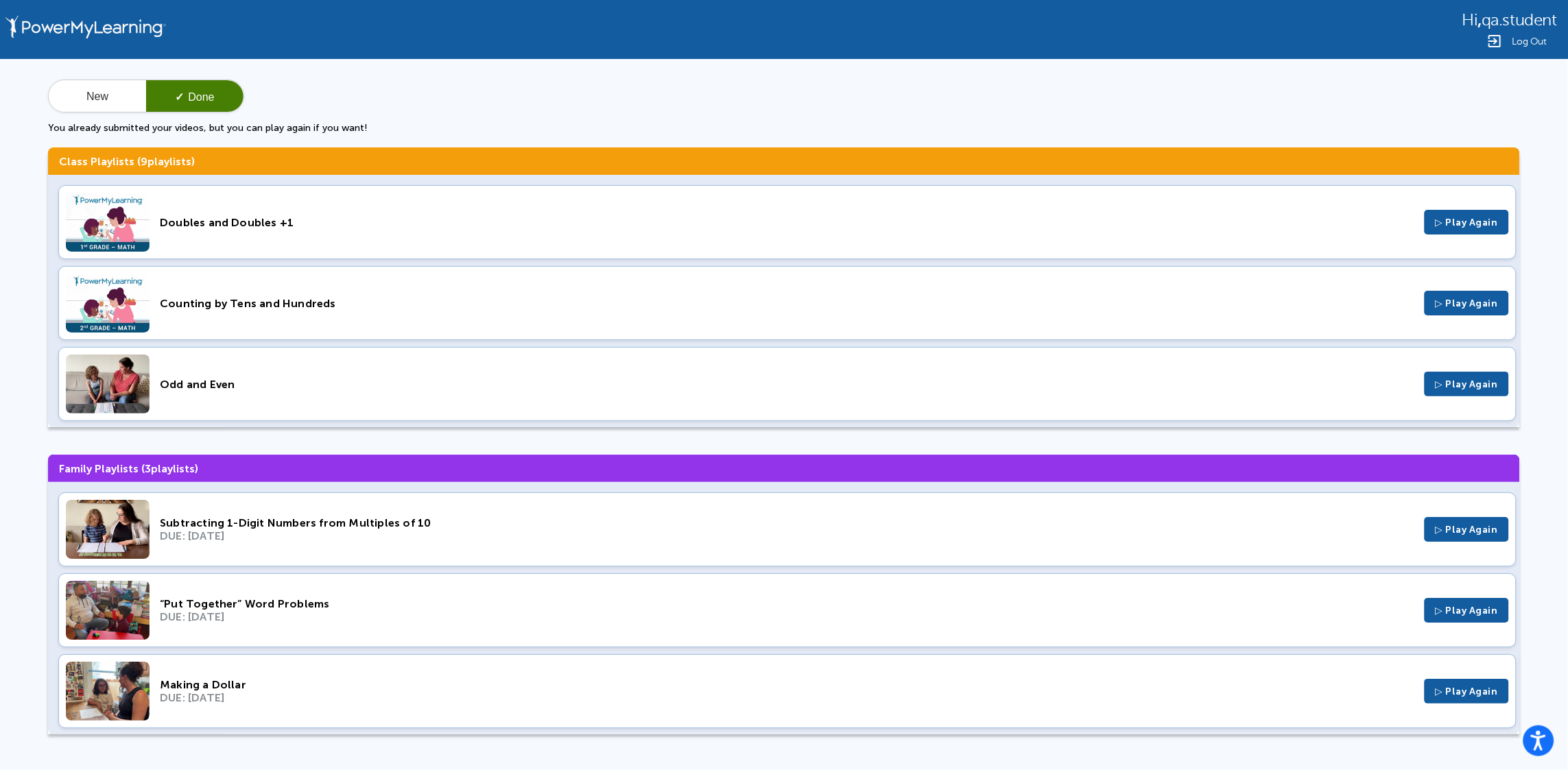
drag, startPoint x: 477, startPoint y: 488, endPoint x: 292, endPoint y: 376, distance: 216.3
click at [292, 376] on div "Odd and Even ▷ Play Again" at bounding box center [787, 384] width 1458 height 74
click at [1518, 46] on span "Log Out" at bounding box center [1529, 41] width 34 height 10
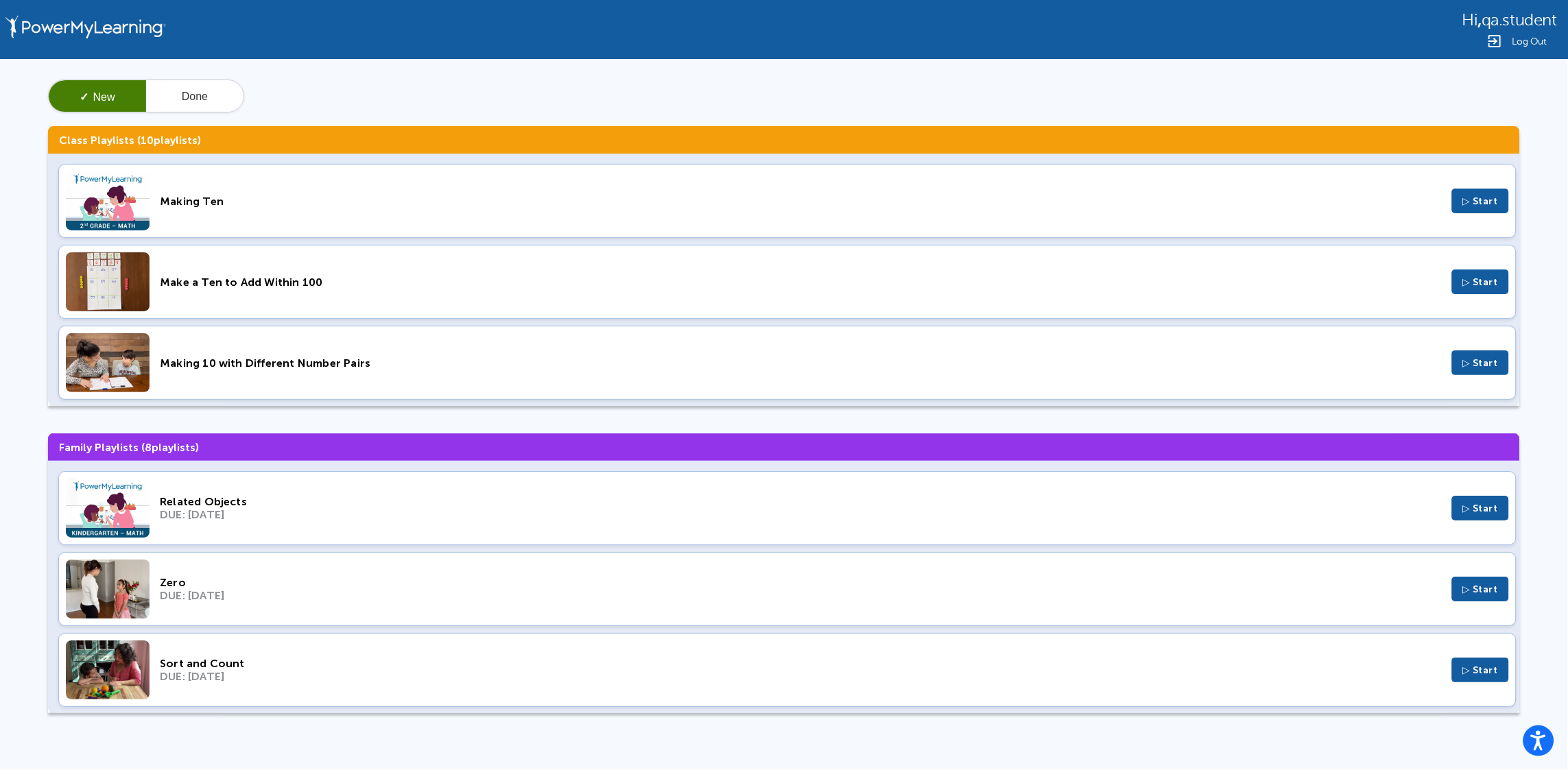
drag, startPoint x: 0, startPoint y: 0, endPoint x: 1049, endPoint y: 31, distance: 1049.5
click at [1049, 31] on div "Hi , qa.student Log Out" at bounding box center [784, 29] width 1568 height 59
click at [1531, 37] on span "Log Out" at bounding box center [1529, 41] width 34 height 10
